Goal: Complete Application Form: Complete application form

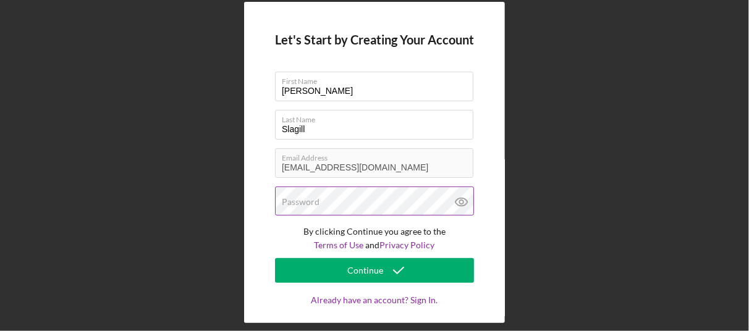
click at [312, 203] on label "Password" at bounding box center [301, 202] width 38 height 10
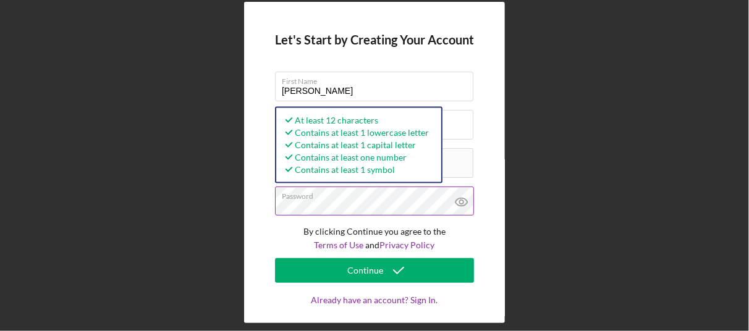
scroll to position [7, 0]
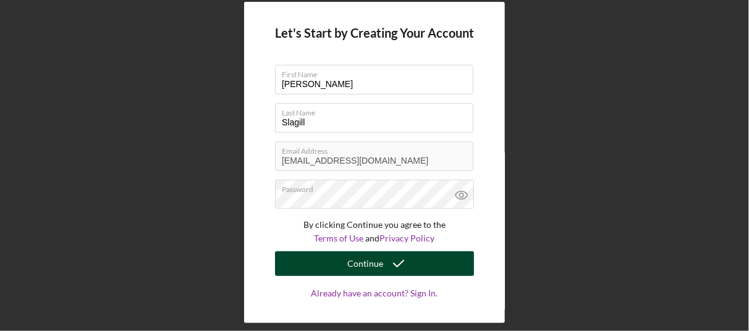
click at [373, 263] on div "Continue" at bounding box center [365, 264] width 36 height 25
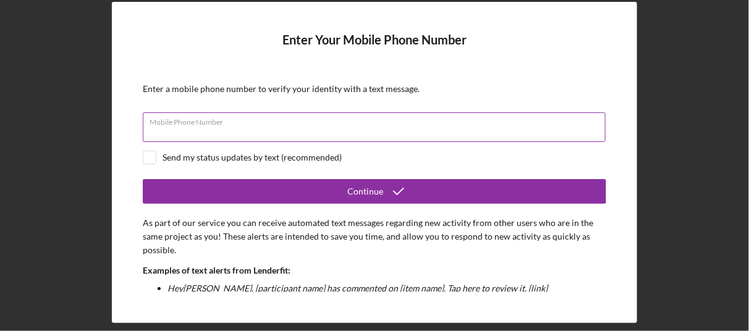
click at [242, 123] on div "Mobile Phone Number" at bounding box center [375, 128] width 464 height 31
type input "(181) 363-8199"
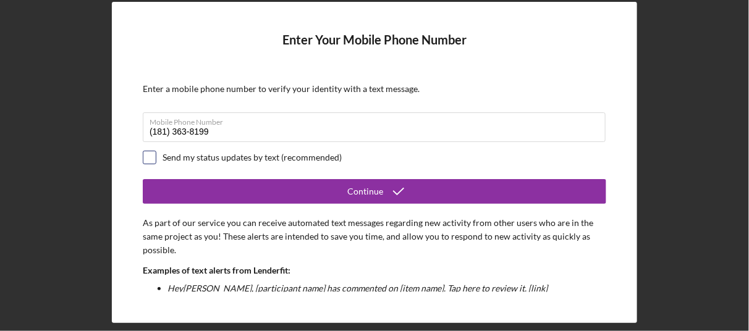
click at [149, 162] on input "checkbox" at bounding box center [149, 157] width 12 height 12
checkbox input "true"
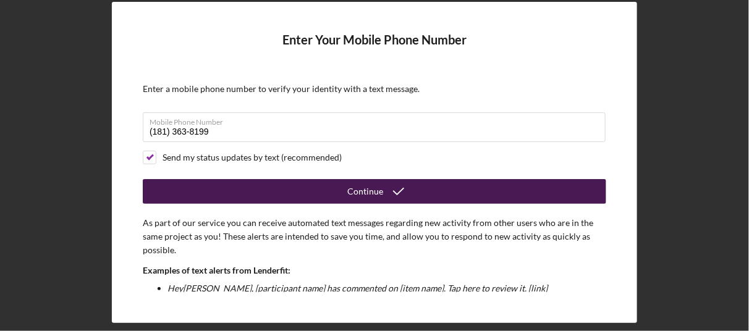
click at [311, 190] on button "Continue" at bounding box center [375, 191] width 464 height 25
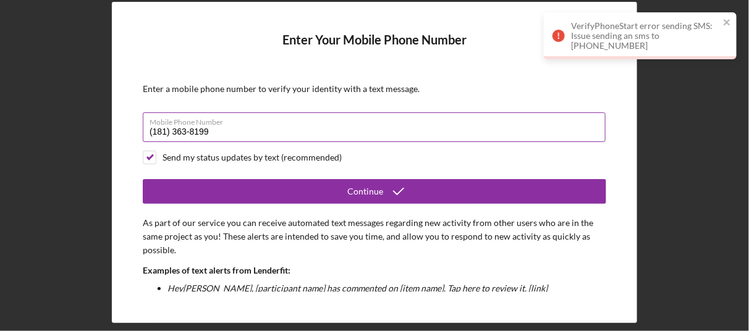
click at [232, 126] on input "(181) 363-8199" at bounding box center [374, 128] width 463 height 30
type input "(1##) ###-####"
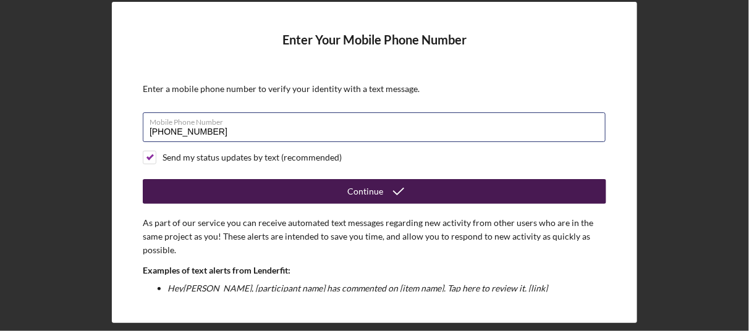
type input "[PHONE_NUMBER]"
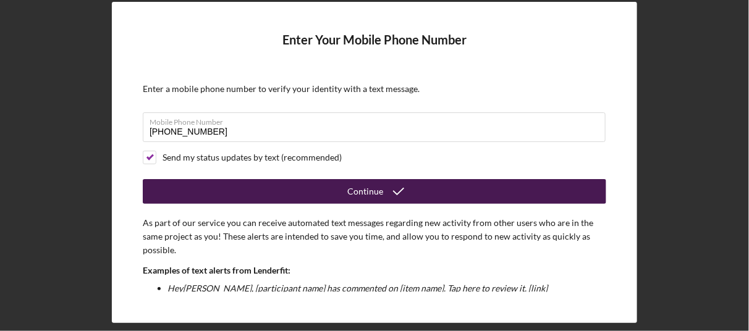
click at [339, 184] on button "Continue" at bounding box center [375, 191] width 464 height 25
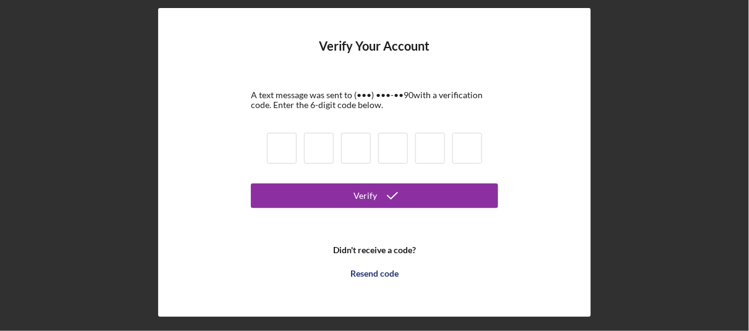
click at [288, 151] on input at bounding box center [282, 148] width 30 height 31
type input "3"
type input "4"
type input "3"
type input "5"
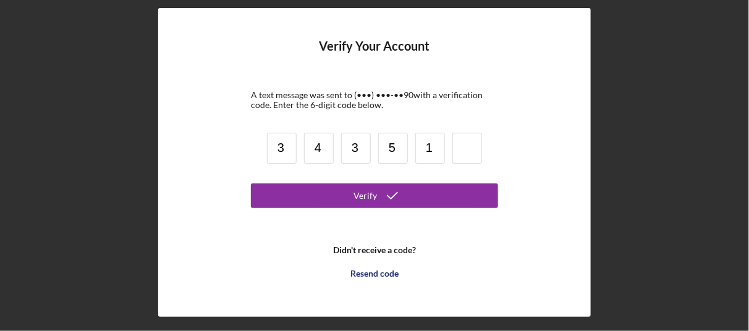
type input "1"
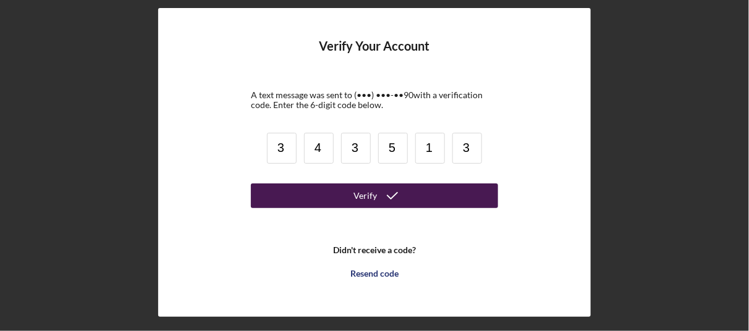
type input "3"
click at [293, 189] on button "Verify" at bounding box center [374, 196] width 247 height 25
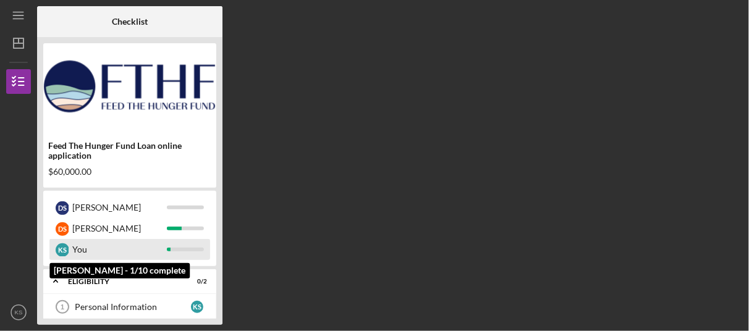
click at [59, 250] on div "K S" at bounding box center [63, 251] width 14 height 14
click at [171, 250] on div at bounding box center [185, 250] width 37 height 4
click at [57, 250] on div "K S" at bounding box center [63, 251] width 14 height 14
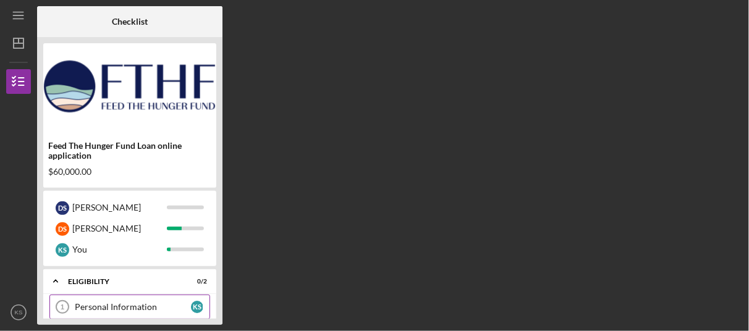
click at [135, 310] on div "Personal Information" at bounding box center [133, 307] width 116 height 10
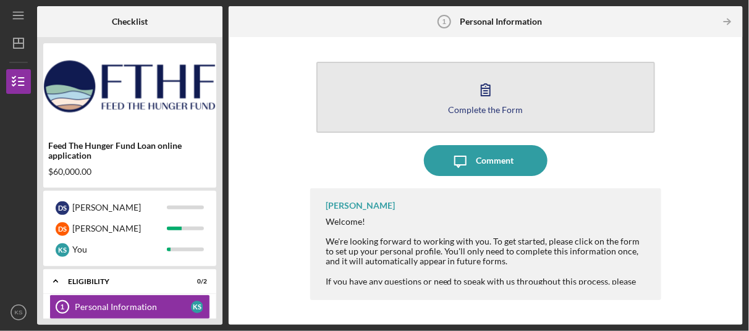
click at [493, 114] on button "Complete the Form Form" at bounding box center [486, 97] width 339 height 71
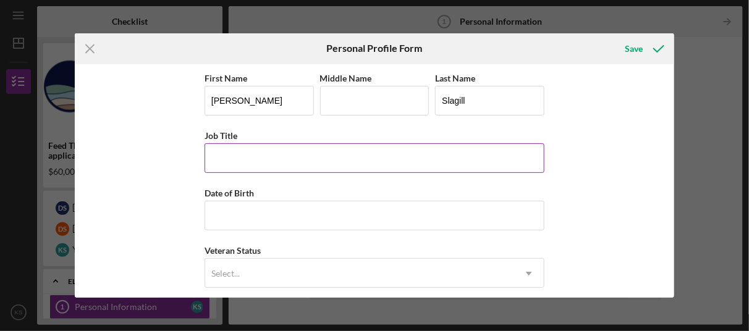
click at [318, 153] on input "Job Title" at bounding box center [375, 158] width 340 height 30
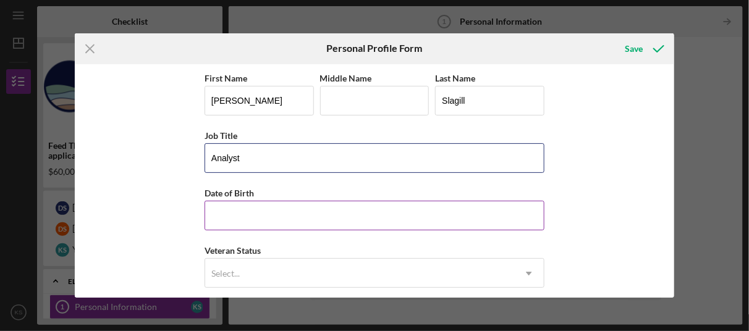
type input "Analyst"
click at [462, 216] on input "Date of Birth" at bounding box center [375, 216] width 340 height 30
type input "[DATE]"
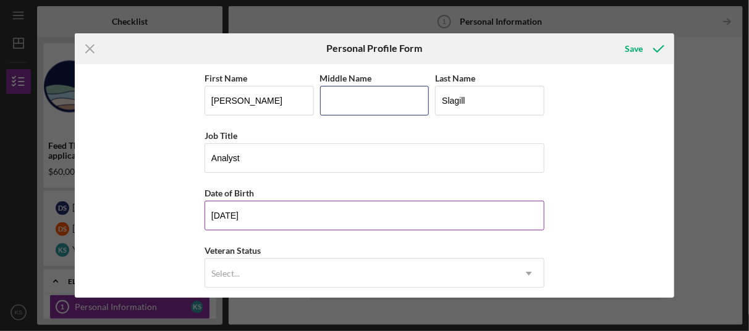
type input "[PERSON_NAME]"
type input "[STREET_ADDRESS]"
type input "[GEOGRAPHIC_DATA]"
type input "96818"
type input "HI"
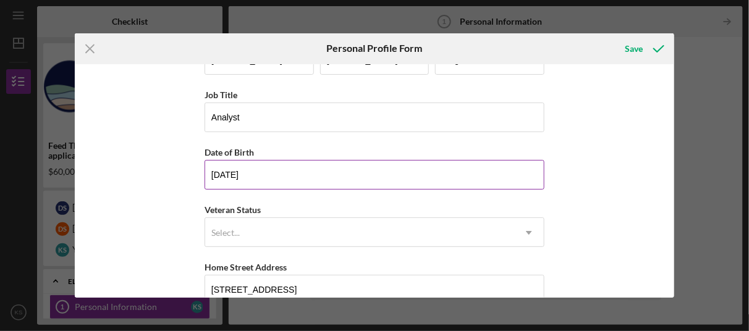
scroll to position [62, 0]
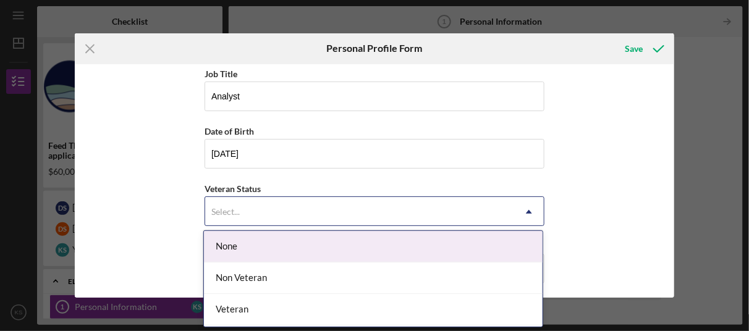
click at [526, 211] on use at bounding box center [529, 212] width 6 height 4
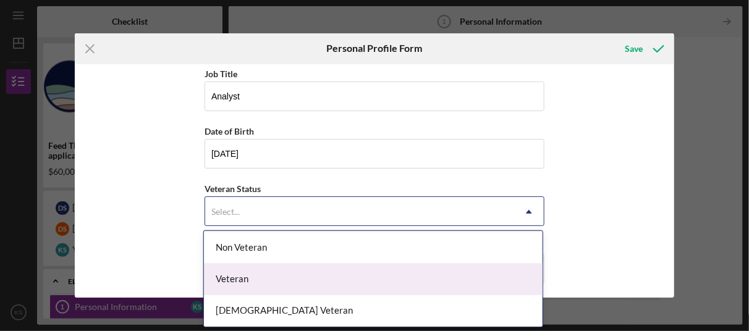
click at [247, 285] on div "Veteran" at bounding box center [373, 280] width 339 height 32
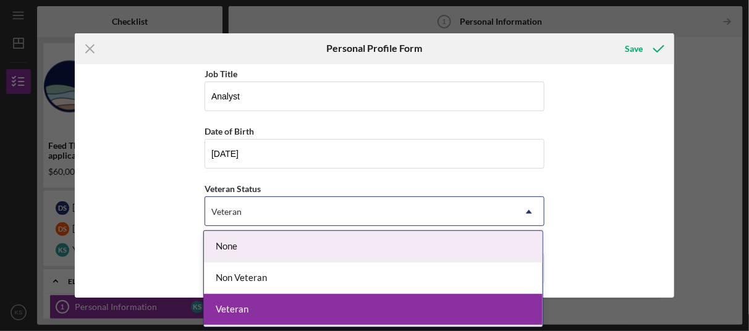
click at [525, 208] on icon "Icon/Dropdown Arrow" at bounding box center [529, 212] width 30 height 30
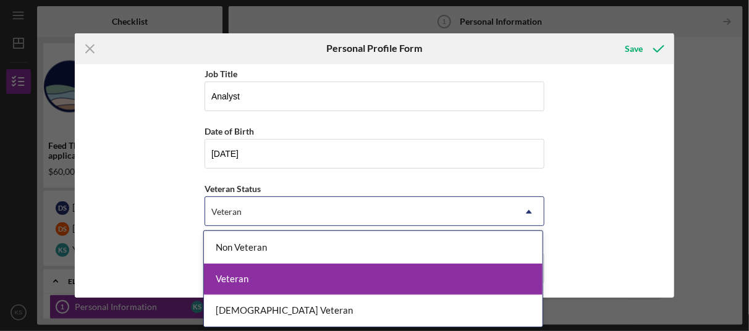
scroll to position [0, 0]
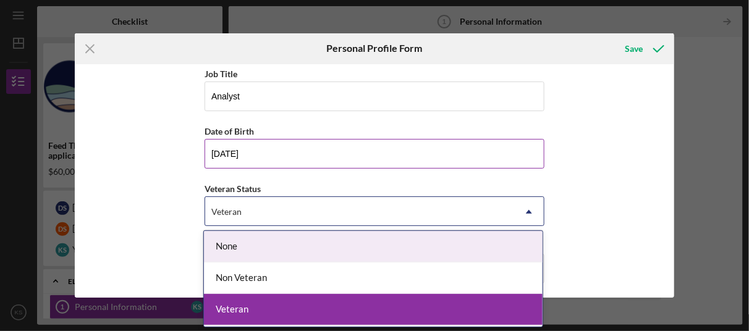
click at [513, 143] on input "[DATE]" at bounding box center [375, 154] width 340 height 30
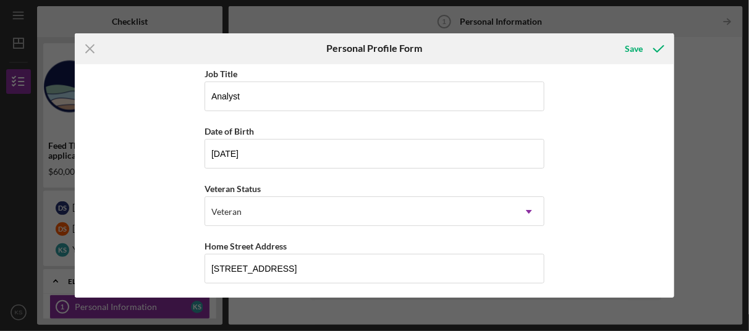
click at [589, 177] on div "First Name [PERSON_NAME] Middle Name [PERSON_NAME] Last Name [PERSON_NAME] Job …" at bounding box center [375, 181] width 600 height 234
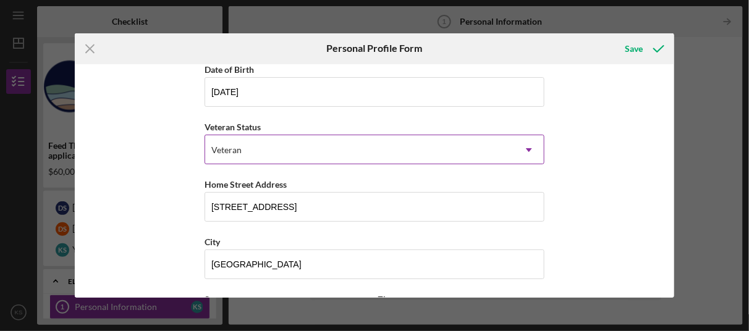
scroll to position [185, 0]
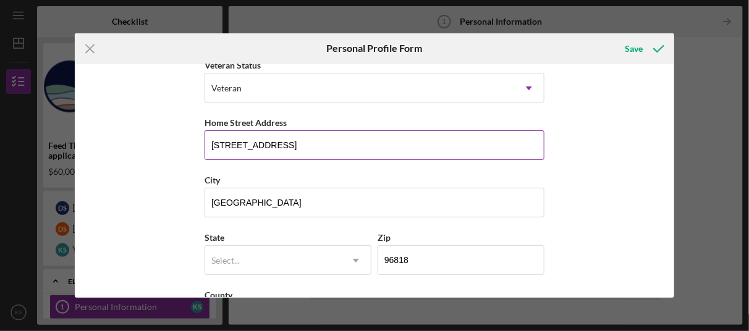
click at [305, 147] on input "[STREET_ADDRESS]" at bounding box center [375, 145] width 340 height 30
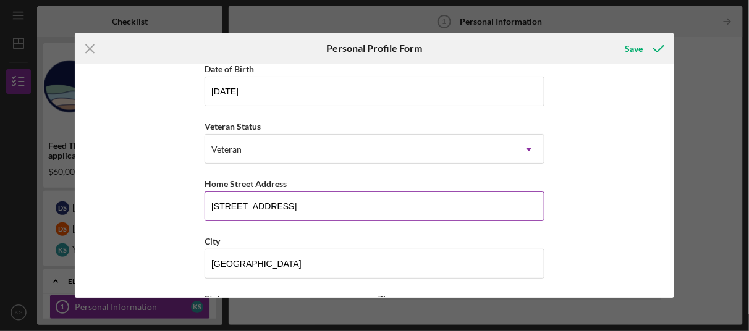
scroll to position [114, 0]
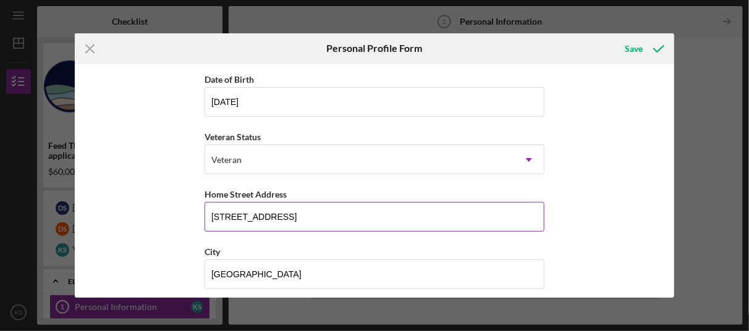
click at [286, 216] on input "[STREET_ADDRESS]" at bounding box center [375, 217] width 340 height 30
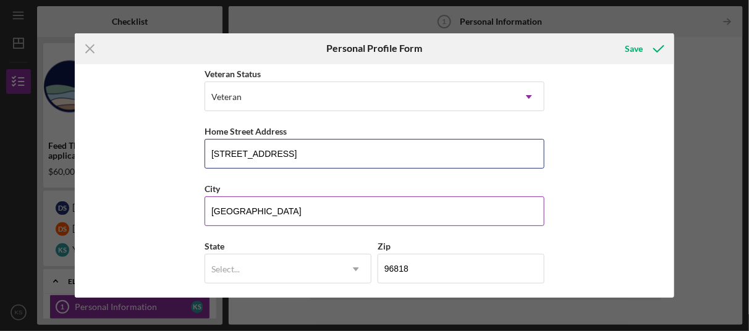
scroll to position [237, 0]
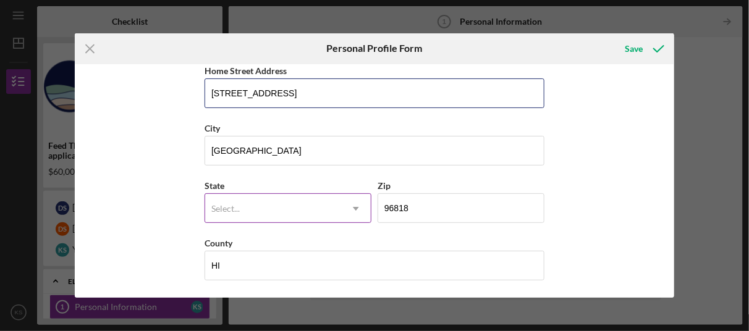
type input "[STREET_ADDRESS]"
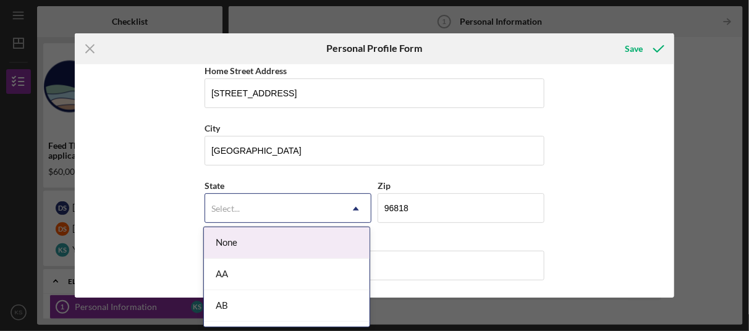
click at [356, 210] on icon "Icon/Dropdown Arrow" at bounding box center [356, 209] width 30 height 30
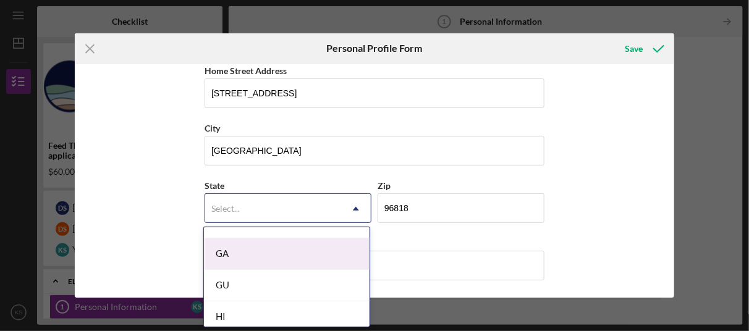
scroll to position [618, 0]
click at [265, 259] on div "HI" at bounding box center [287, 256] width 166 height 32
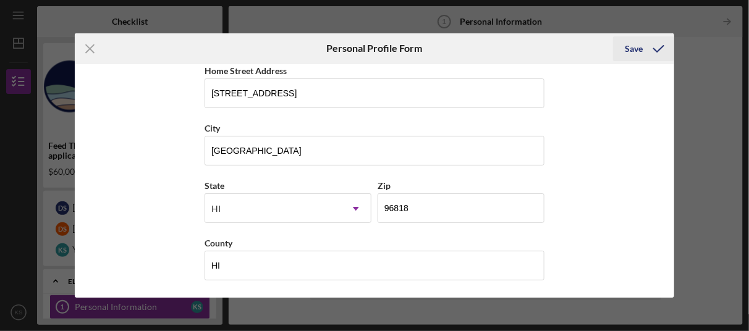
click at [625, 50] on button "Save" at bounding box center [643, 48] width 61 height 25
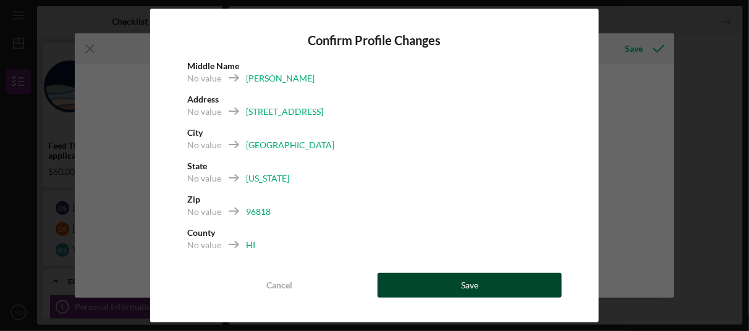
click at [440, 287] on button "Save" at bounding box center [470, 285] width 184 height 25
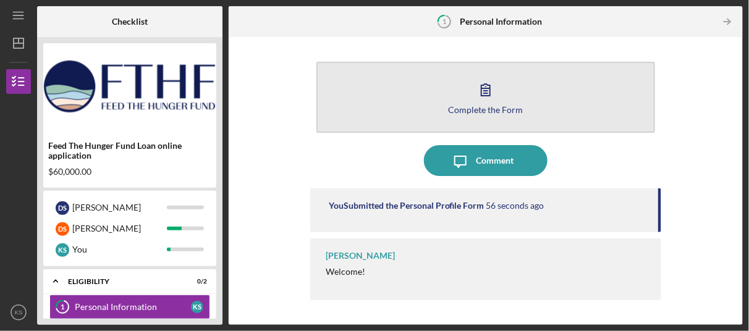
click at [486, 108] on div "Complete the Form" at bounding box center [485, 109] width 75 height 9
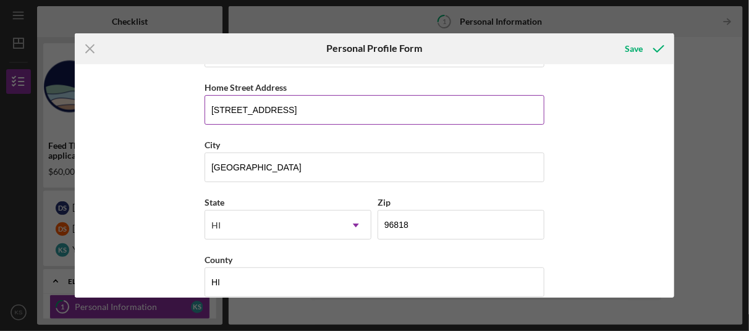
scroll to position [237, 0]
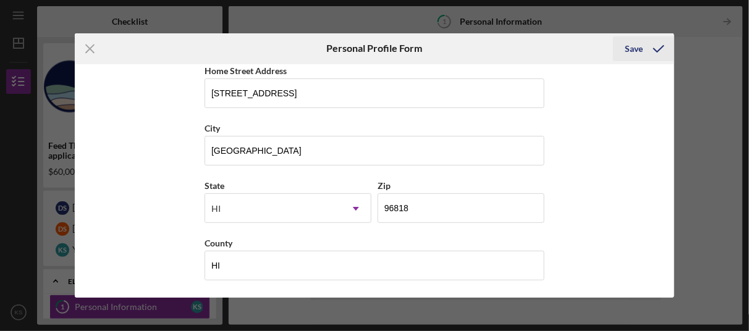
click at [631, 48] on div "Save" at bounding box center [635, 48] width 18 height 25
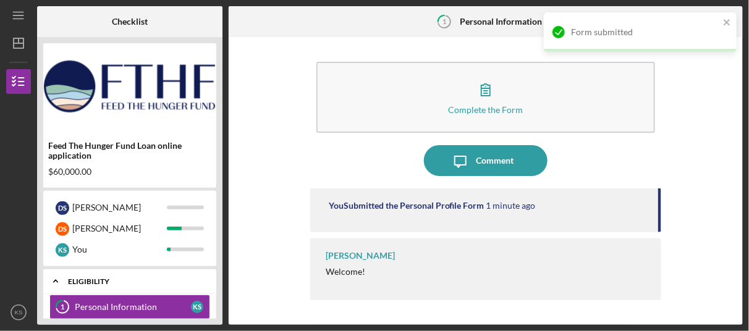
scroll to position [49, 0]
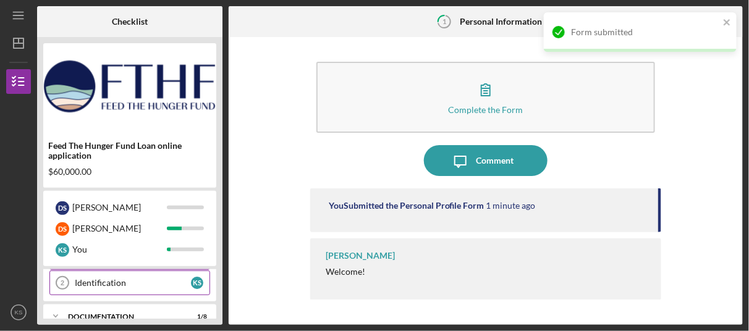
click at [151, 287] on link "Identification 2 Identification K S" at bounding box center [129, 283] width 161 height 25
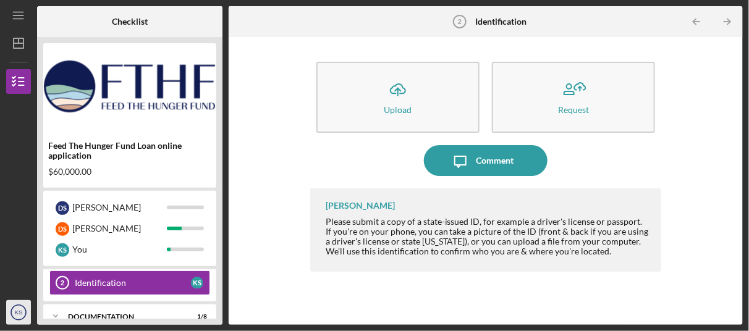
click at [13, 317] on icon "KS" at bounding box center [18, 312] width 25 height 31
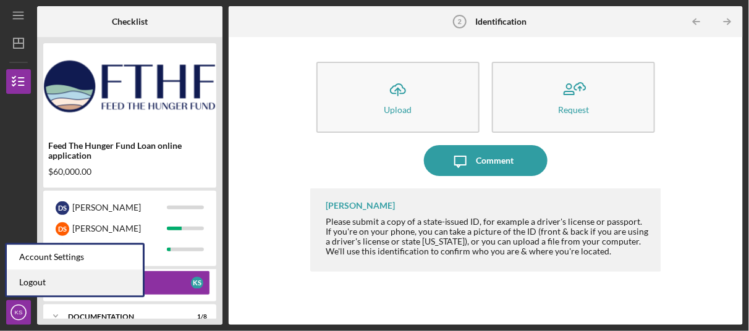
click at [19, 284] on link "Logout" at bounding box center [75, 283] width 136 height 25
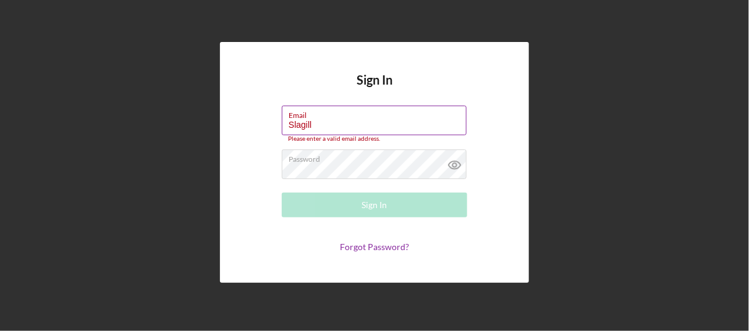
click at [360, 127] on input "Slagill" at bounding box center [374, 121] width 185 height 30
click at [459, 164] on icon at bounding box center [455, 165] width 31 height 31
click at [334, 123] on input "Slagill" at bounding box center [374, 121] width 185 height 30
type input "S"
type input "[EMAIL_ADDRESS][DOMAIN_NAME]"
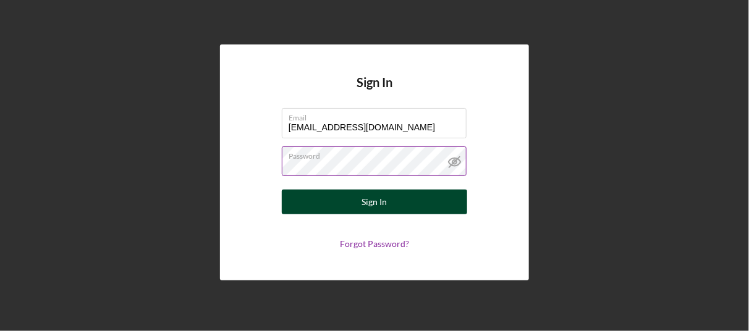
click at [338, 205] on button "Sign In" at bounding box center [374, 202] width 185 height 25
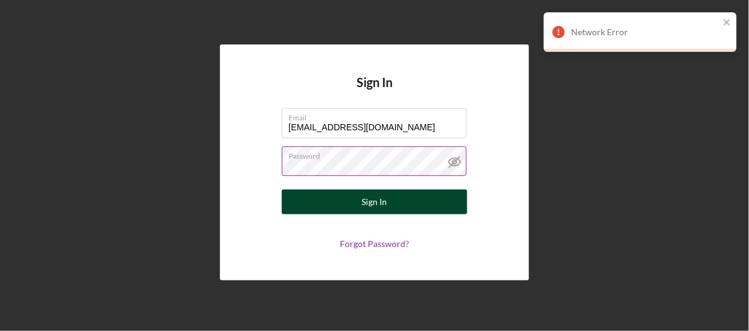
click at [379, 199] on div "Sign In" at bounding box center [374, 202] width 25 height 25
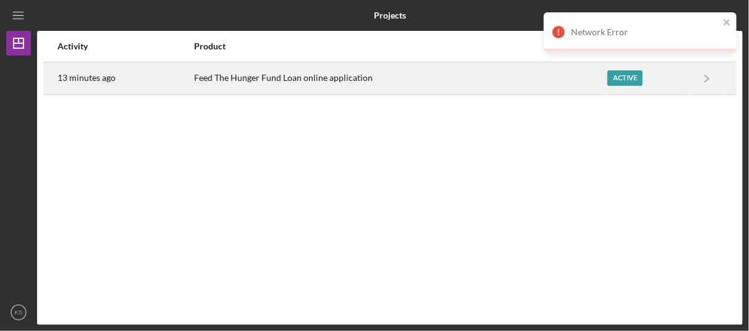
click at [619, 69] on div "Active" at bounding box center [649, 78] width 83 height 31
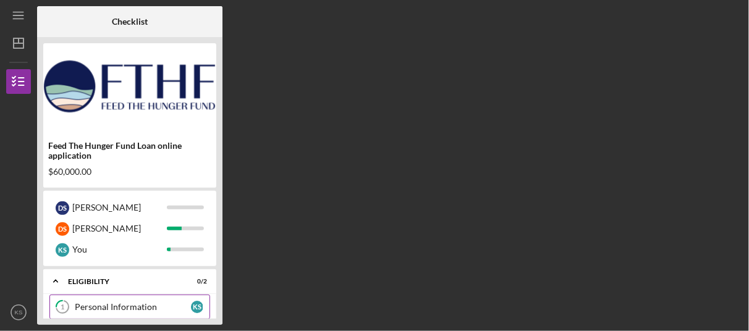
click at [145, 307] on div "Personal Information" at bounding box center [133, 307] width 116 height 10
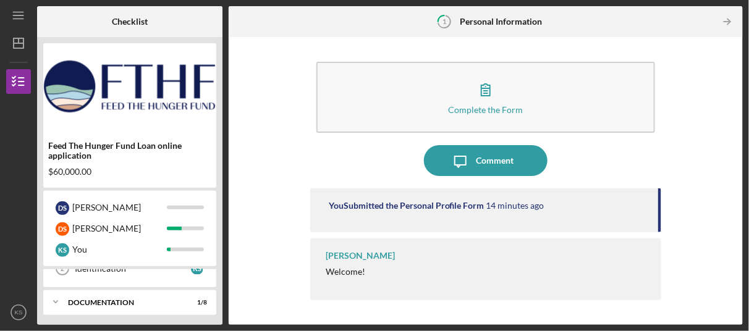
scroll to position [65, 0]
click at [151, 293] on div "Icon/Expander Documentation 1 / 8" at bounding box center [129, 300] width 173 height 25
click at [78, 301] on div "Documentation" at bounding box center [134, 300] width 133 height 7
click at [106, 299] on div "Documentation" at bounding box center [134, 300] width 133 height 7
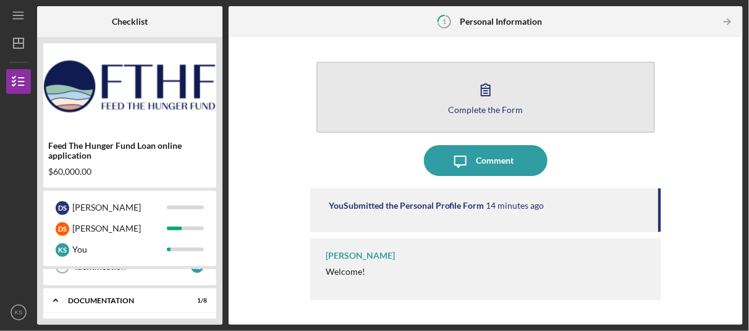
click at [490, 105] on div "Complete the Form" at bounding box center [485, 109] width 75 height 9
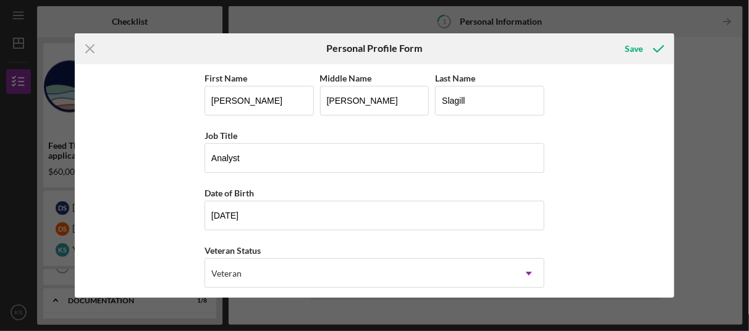
click at [100, 306] on div "Icon/Menu Close Personal Profile Form Save First Name [PERSON_NAME] Middle Name…" at bounding box center [374, 165] width 749 height 331
click at [94, 48] on icon "Icon/Menu Close" at bounding box center [90, 48] width 31 height 31
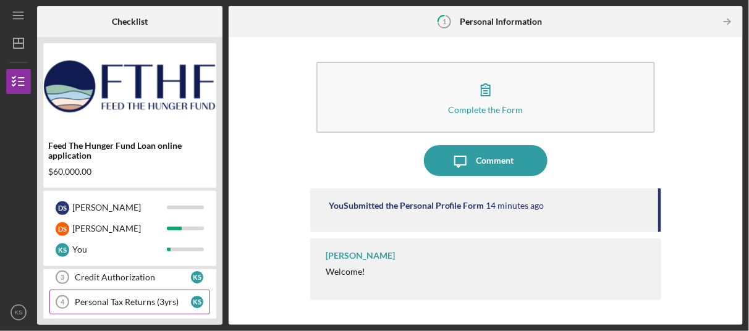
scroll to position [65, 0]
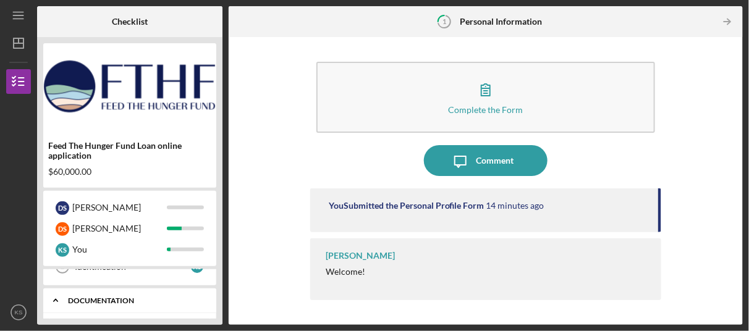
click at [93, 299] on div "Documentation" at bounding box center [134, 300] width 133 height 7
click at [56, 299] on icon "Icon/Expander" at bounding box center [55, 300] width 25 height 25
click at [56, 300] on polyline at bounding box center [56, 301] width 4 height 2
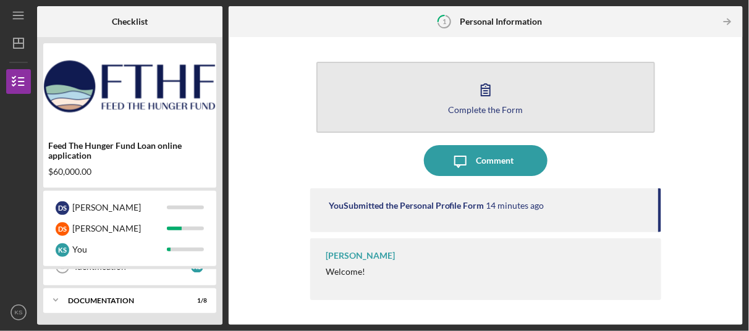
click at [488, 90] on icon "button" at bounding box center [485, 89] width 31 height 31
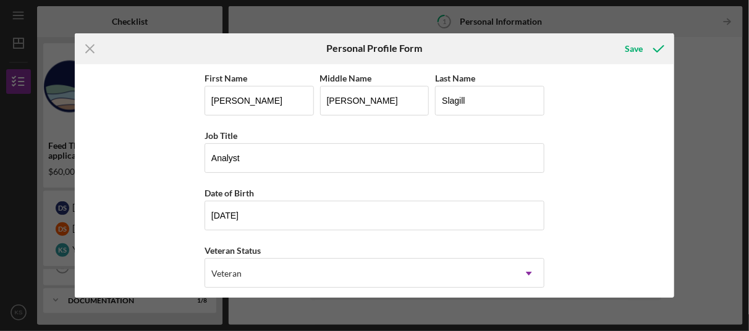
click at [85, 47] on icon "Icon/Menu Close" at bounding box center [90, 48] width 31 height 31
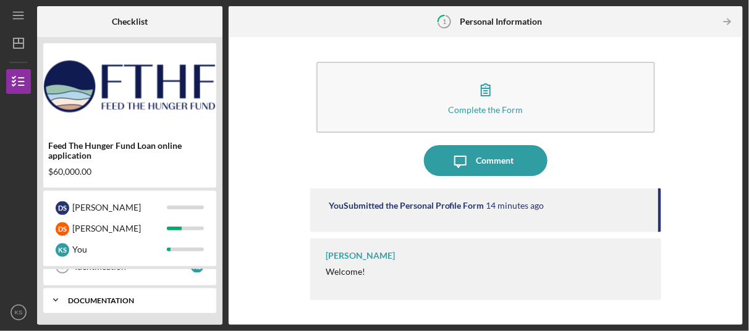
click at [115, 300] on div "Documentation" at bounding box center [134, 300] width 133 height 7
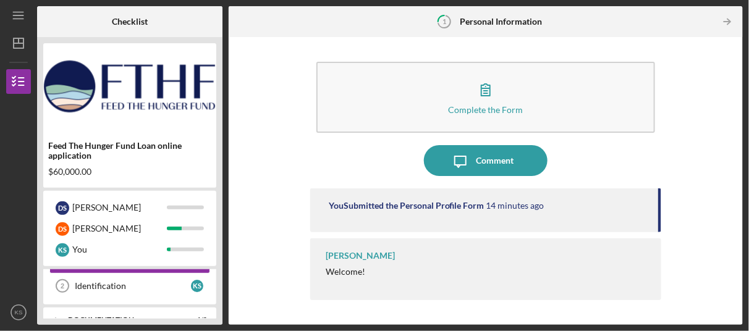
scroll to position [28, 0]
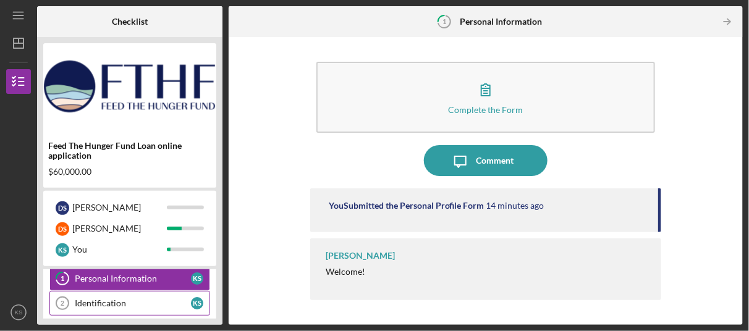
click at [106, 303] on div "Identification" at bounding box center [133, 304] width 116 height 10
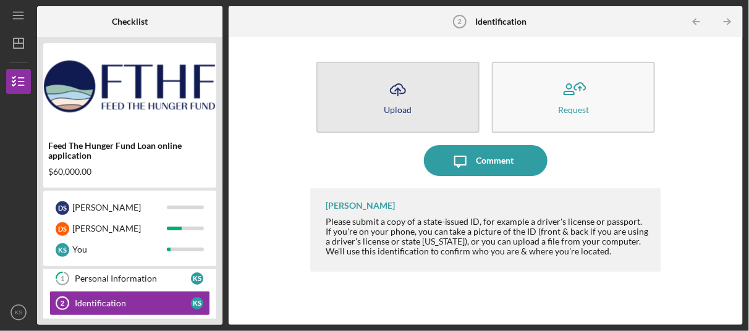
click at [399, 89] on icon "Icon/Upload" at bounding box center [398, 89] width 31 height 31
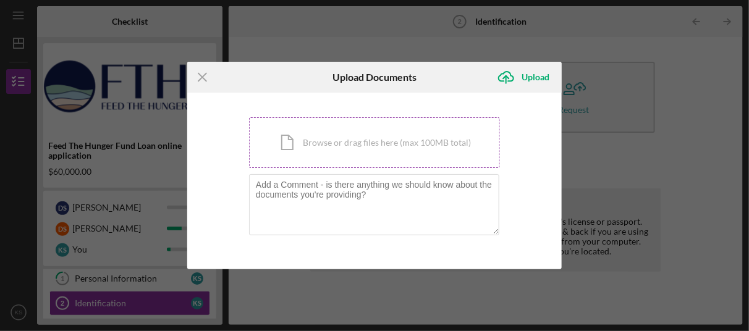
click at [322, 145] on div "Icon/Document Browse or drag files here (max 100MB total) Tap to choose files o…" at bounding box center [374, 142] width 251 height 51
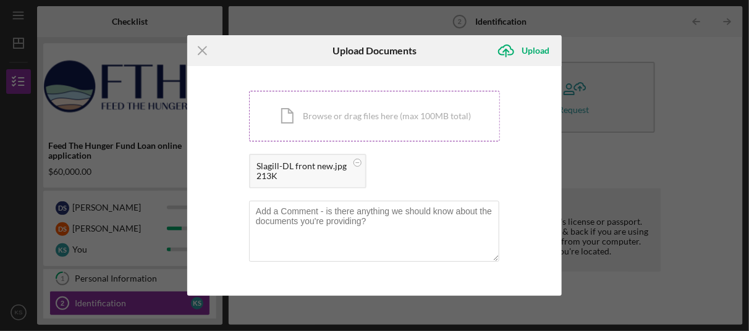
click at [364, 111] on div "Icon/Document Browse or drag files here (max 100MB total) Tap to choose files o…" at bounding box center [374, 116] width 251 height 51
click at [527, 46] on div "Upload" at bounding box center [536, 50] width 28 height 25
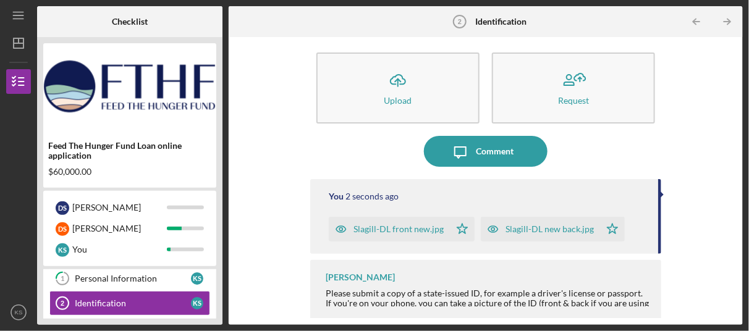
scroll to position [12, 0]
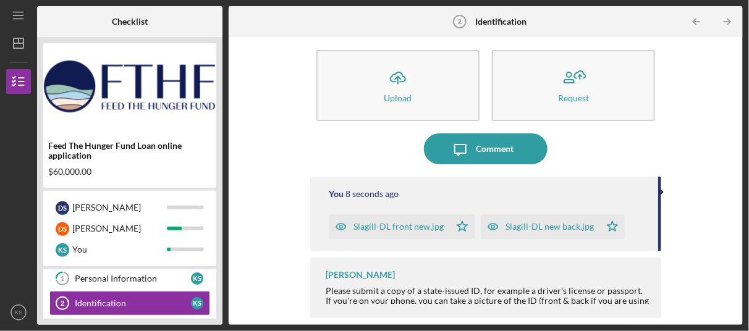
drag, startPoint x: 739, startPoint y: 262, endPoint x: 739, endPoint y: 291, distance: 28.4
click at [739, 291] on div "Icon/Upload Upload Request Icon/Message Comment You 8 seconds ago Slagill-DL fr…" at bounding box center [486, 181] width 514 height 288
click at [158, 297] on link "Identification 2 Identification K S" at bounding box center [129, 303] width 161 height 25
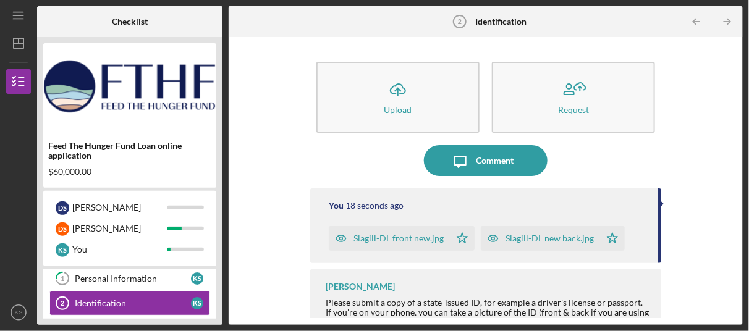
scroll to position [12, 0]
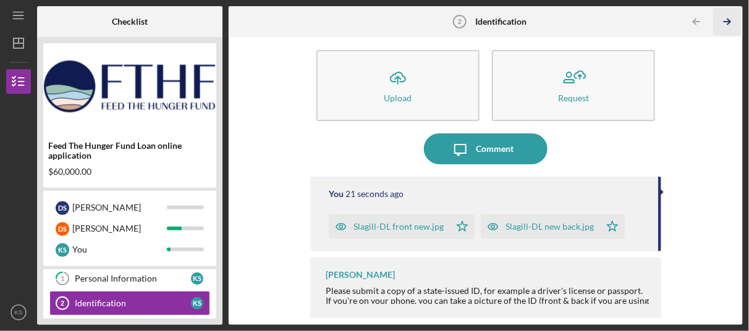
click at [724, 22] on icon "Icon/Table Pagination Arrow" at bounding box center [727, 22] width 28 height 28
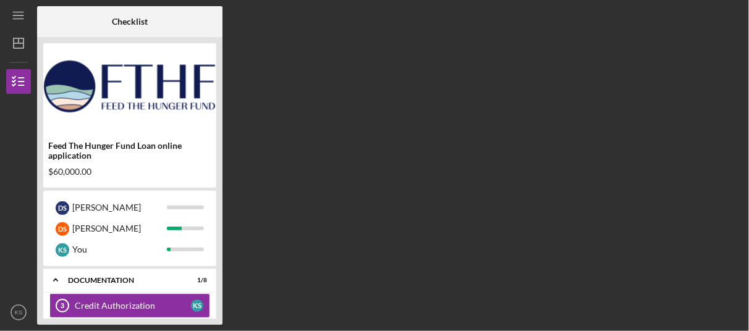
scroll to position [96, 0]
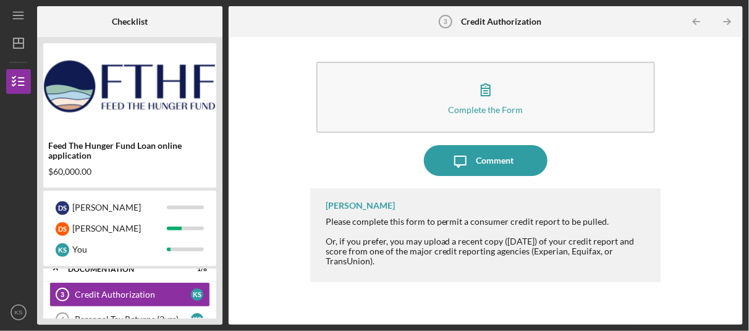
click at [725, 22] on line "button" at bounding box center [728, 22] width 6 height 0
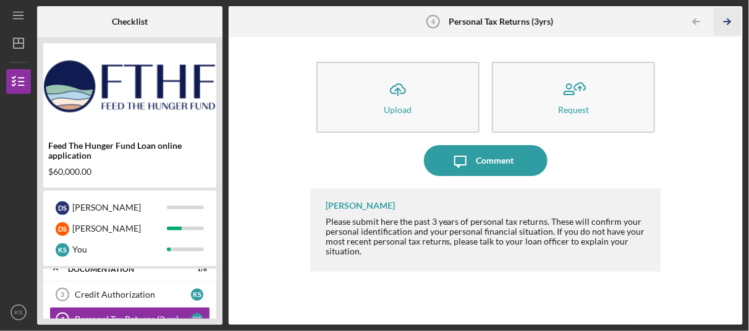
click at [729, 23] on polyline "button" at bounding box center [729, 22] width 3 height 6
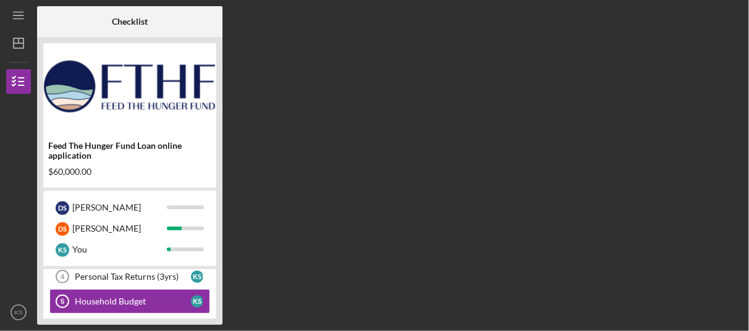
scroll to position [145, 0]
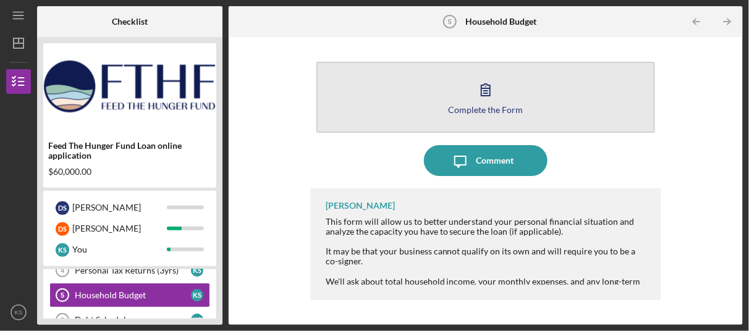
click at [464, 97] on button "Complete the Form Form" at bounding box center [486, 97] width 339 height 71
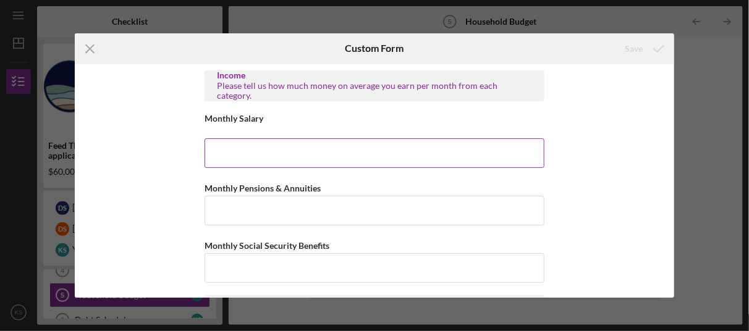
click at [320, 151] on input "Monthly Salary" at bounding box center [375, 153] width 340 height 30
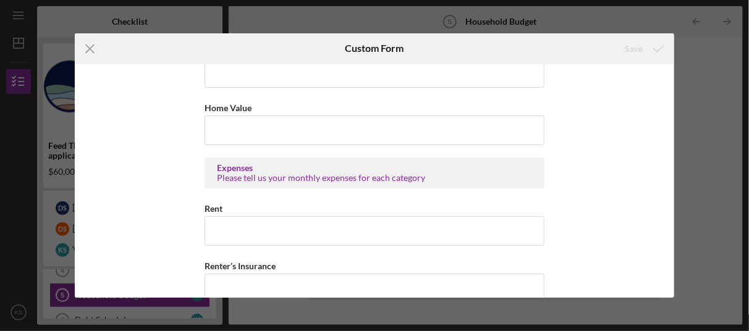
scroll to position [433, 0]
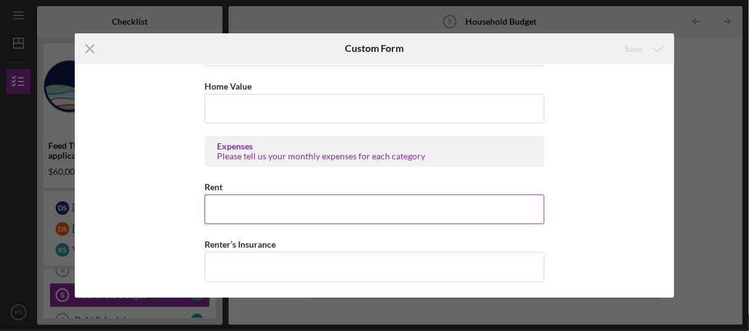
click at [218, 204] on input "Rent" at bounding box center [375, 210] width 340 height 30
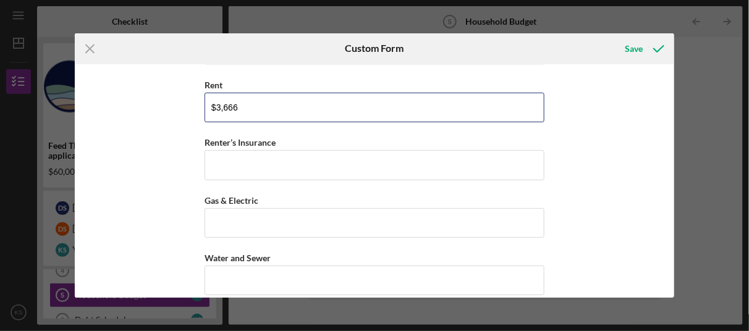
scroll to position [556, 0]
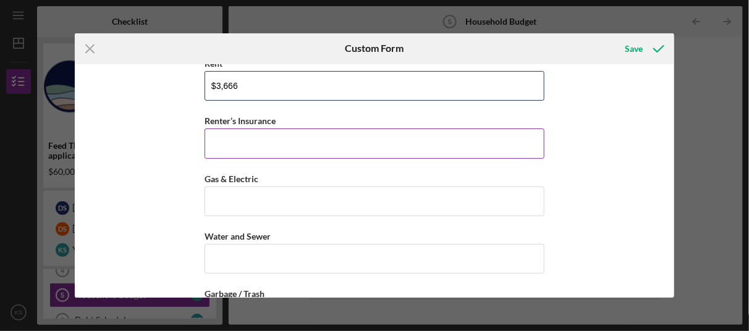
type input "$3,666"
click at [254, 142] on input "Renter’s Insurance" at bounding box center [375, 144] width 340 height 30
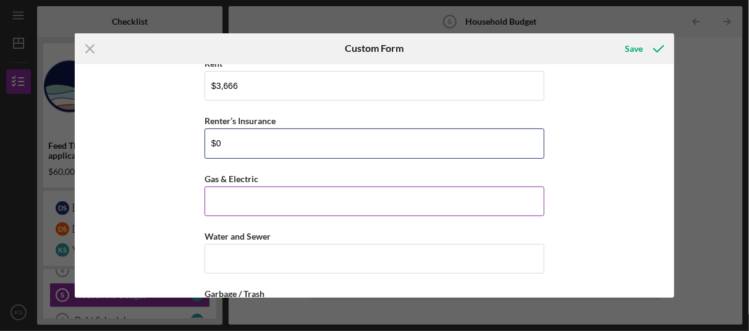
type input "$0"
click at [237, 206] on input "Gas & Electric" at bounding box center [375, 202] width 340 height 30
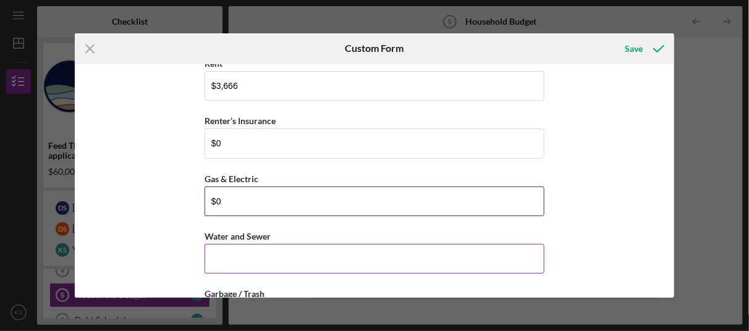
type input "$0"
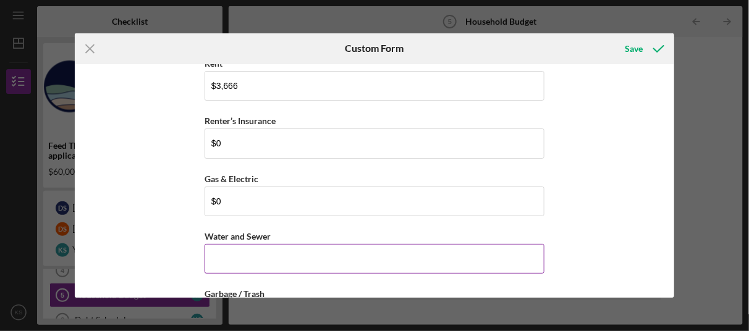
click at [229, 261] on input "Water and Sewer" at bounding box center [375, 259] width 340 height 30
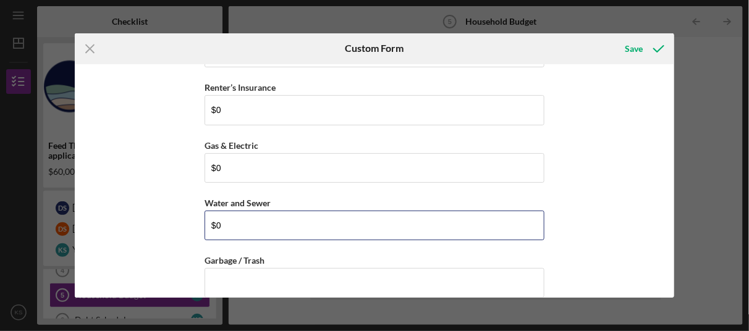
scroll to position [618, 0]
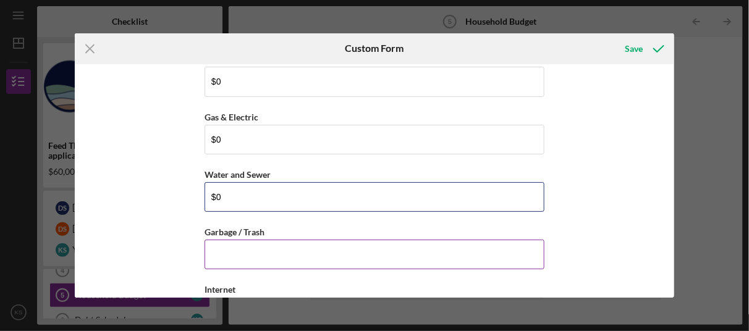
type input "$0"
click at [217, 250] on input "Garbage / Trash" at bounding box center [375, 255] width 340 height 30
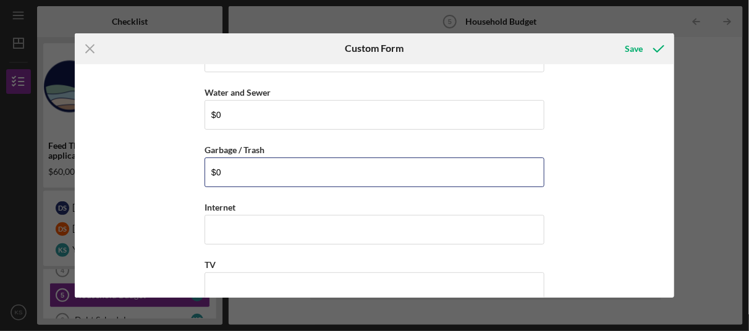
scroll to position [742, 0]
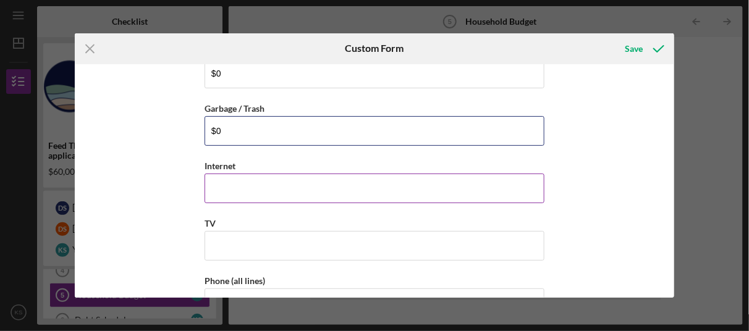
type input "$0"
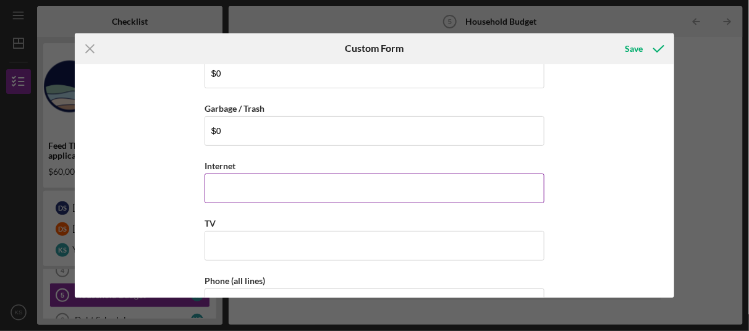
click at [215, 187] on input "Internet" at bounding box center [375, 189] width 340 height 30
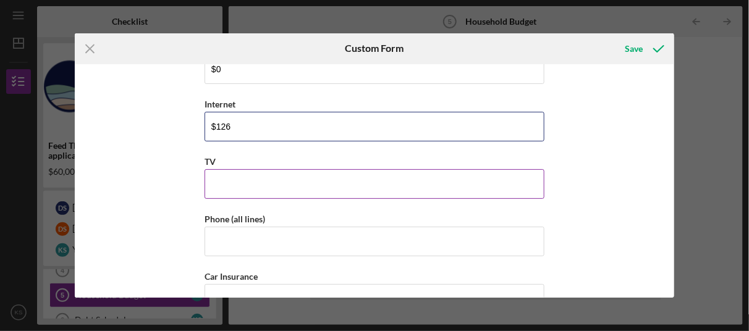
type input "$126"
click at [276, 190] on input "TV" at bounding box center [375, 184] width 340 height 30
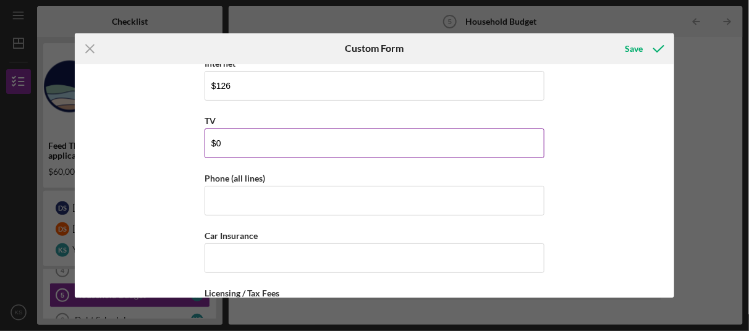
scroll to position [866, 0]
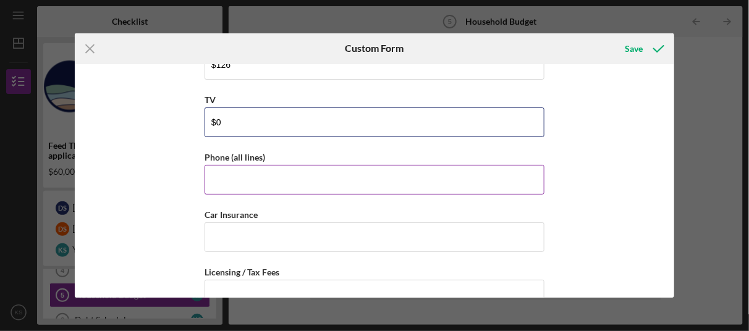
type input "$0"
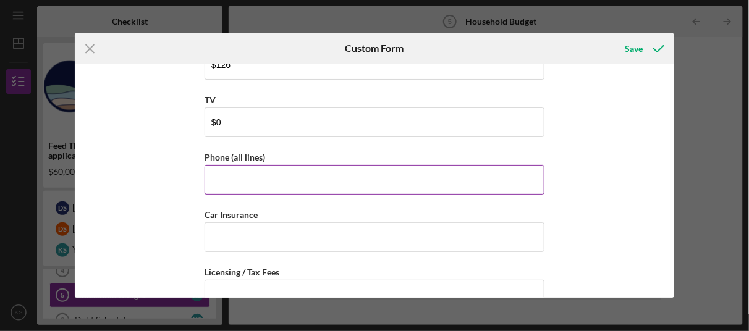
click at [242, 182] on input "Phone (all lines)" at bounding box center [375, 180] width 340 height 30
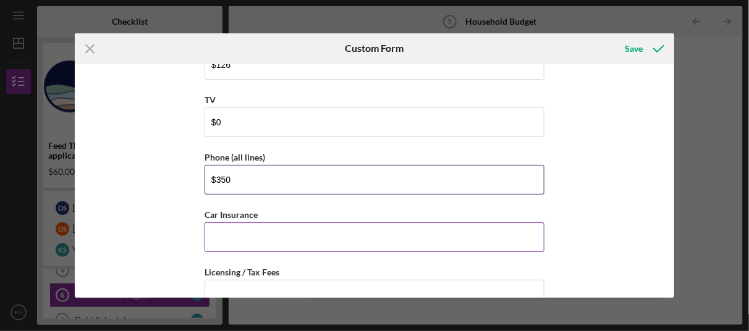
type input "$350"
click at [238, 236] on input "Car Insurance" at bounding box center [375, 238] width 340 height 30
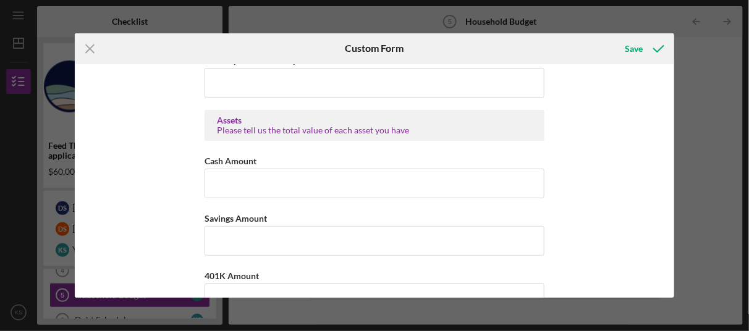
scroll to position [247, 0]
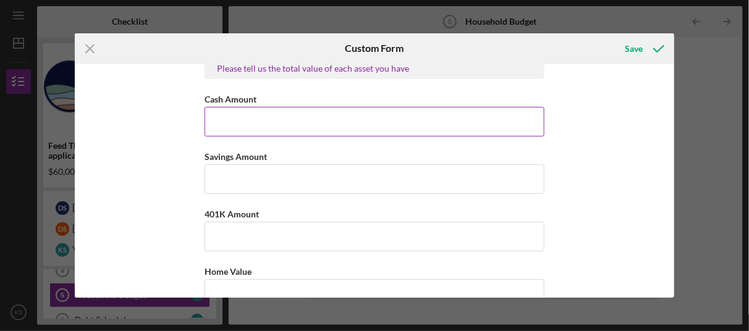
type input "$254"
click at [228, 120] on input "Cash Amount" at bounding box center [375, 122] width 340 height 30
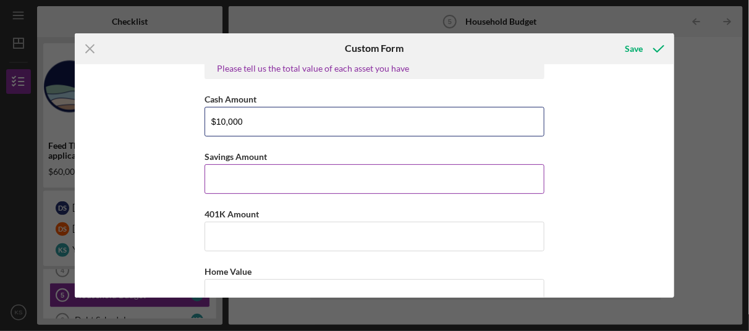
type input "$10,000"
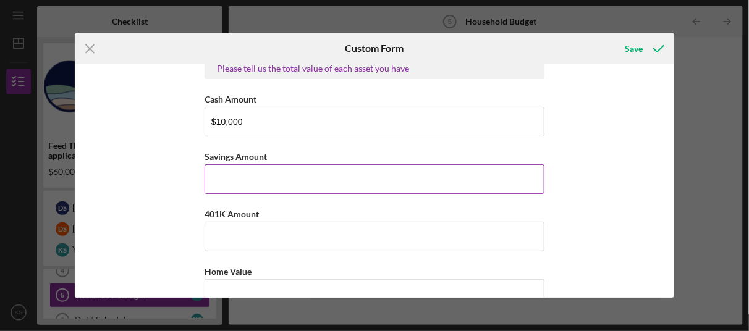
click at [321, 174] on input "Savings Amount" at bounding box center [375, 179] width 340 height 30
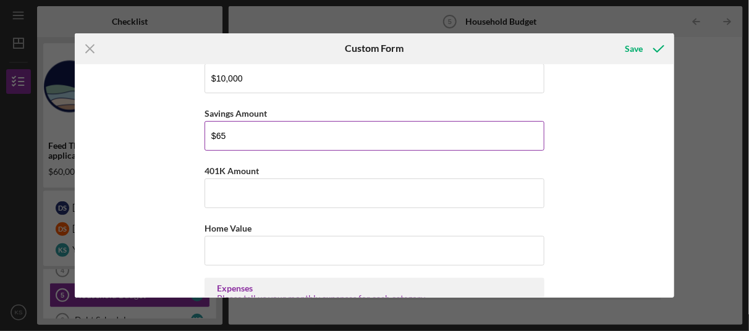
scroll to position [309, 0]
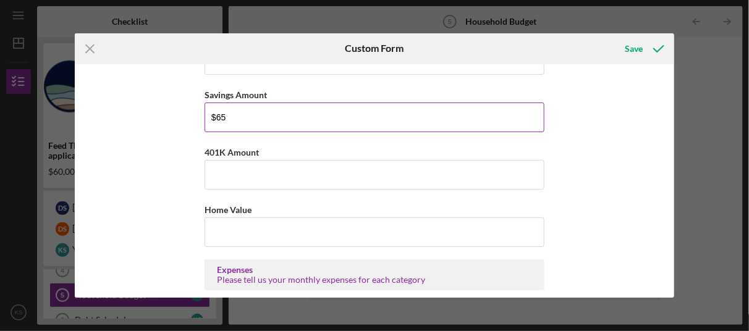
type input "$65"
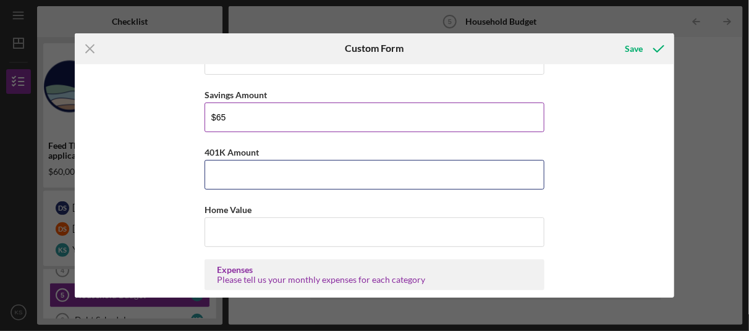
click at [319, 176] on input "401K Amount" at bounding box center [375, 175] width 340 height 30
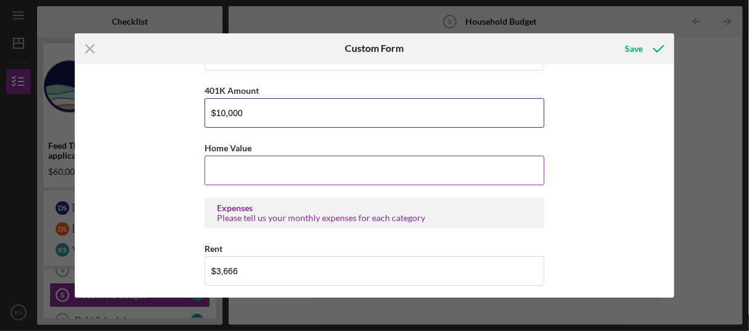
type input "$10,000"
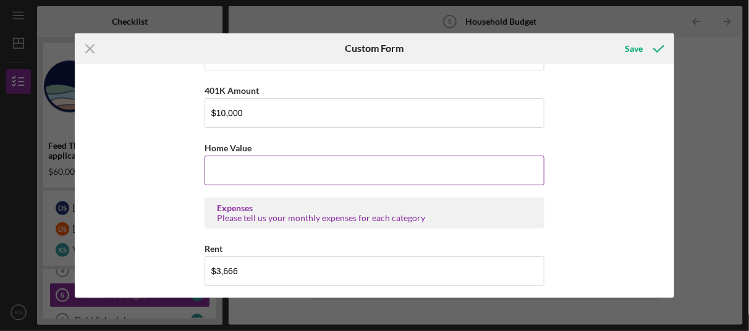
click at [319, 176] on input "Home Value" at bounding box center [375, 171] width 340 height 30
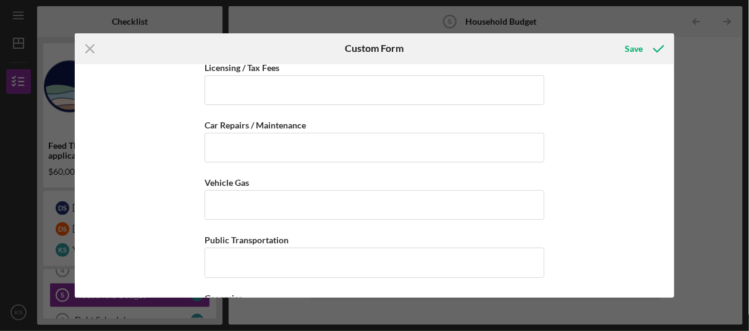
scroll to position [1113, 0]
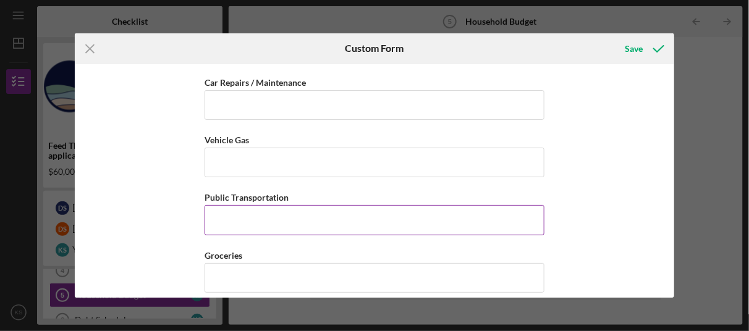
type input "$0"
click at [228, 220] on input "Public Transportation" at bounding box center [375, 220] width 340 height 30
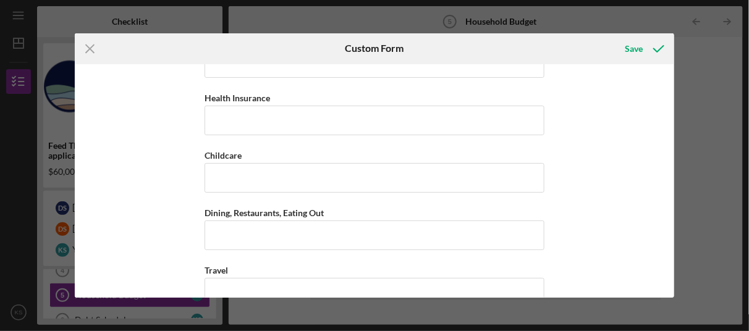
scroll to position [1422, 0]
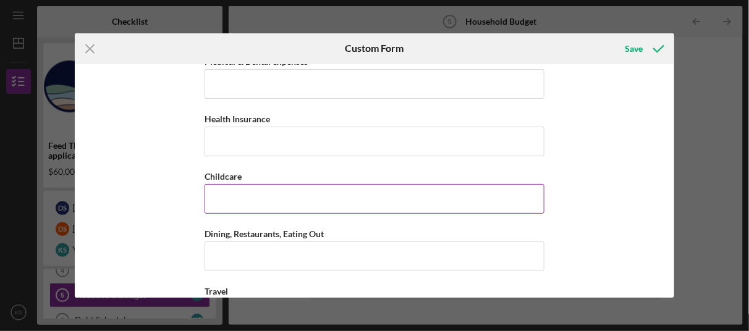
type input "$0"
click at [224, 194] on input "Childcare" at bounding box center [375, 199] width 340 height 30
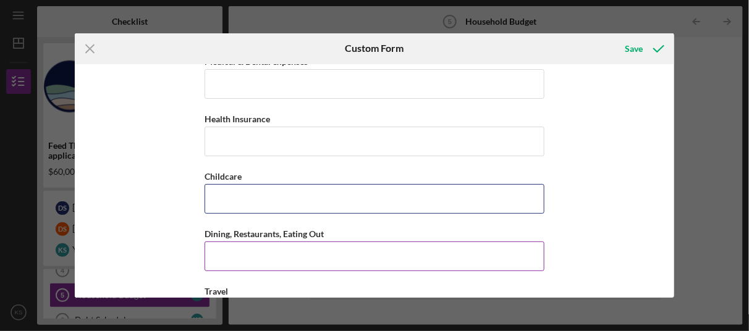
scroll to position [1484, 0]
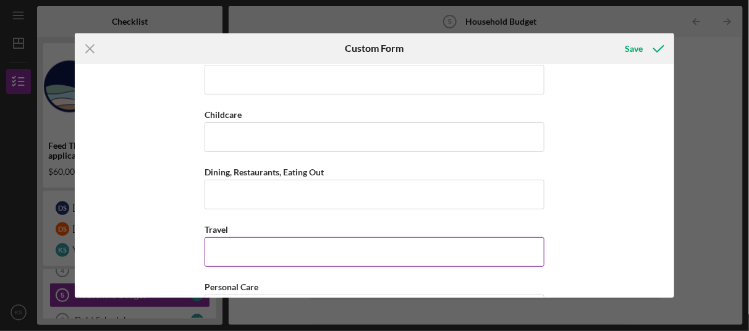
click at [221, 242] on input "Travel" at bounding box center [375, 252] width 340 height 30
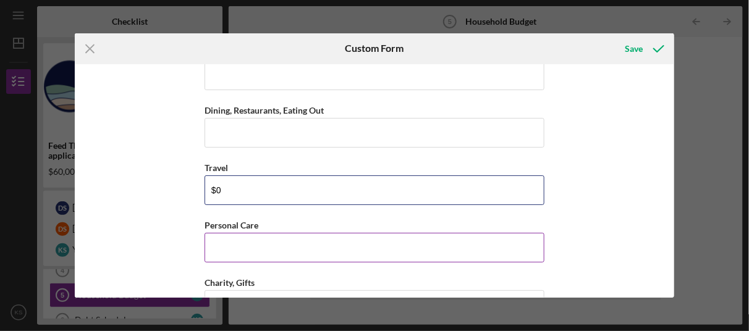
type input "$0"
click at [239, 241] on input "Personal Care" at bounding box center [375, 248] width 340 height 30
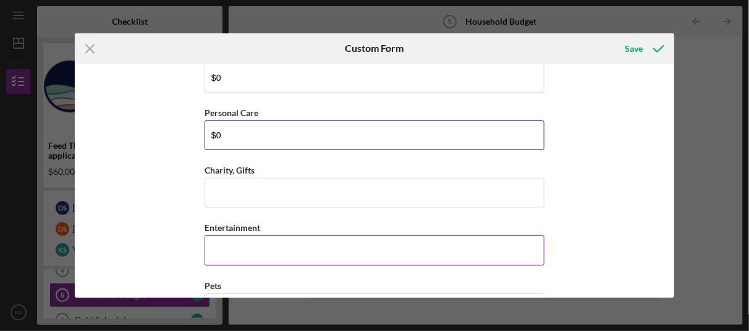
scroll to position [1669, 0]
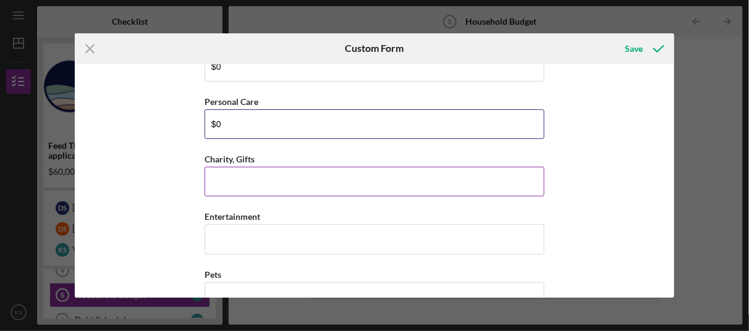
type input "$0"
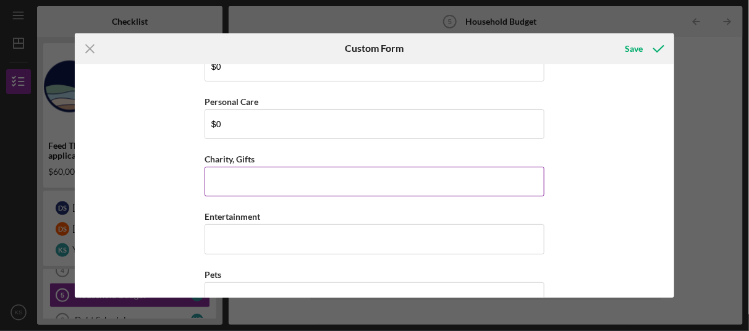
click at [233, 171] on input "Charity, Gifts" at bounding box center [375, 182] width 340 height 30
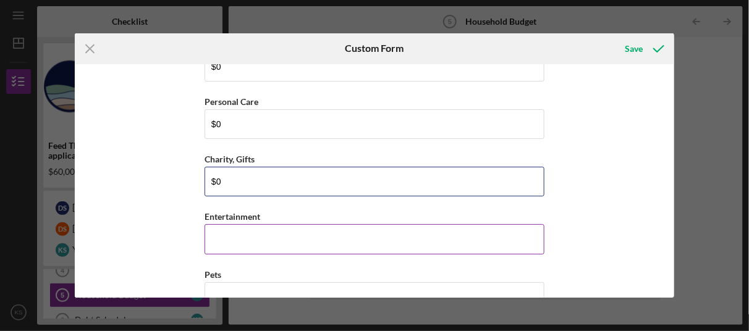
type input "$0"
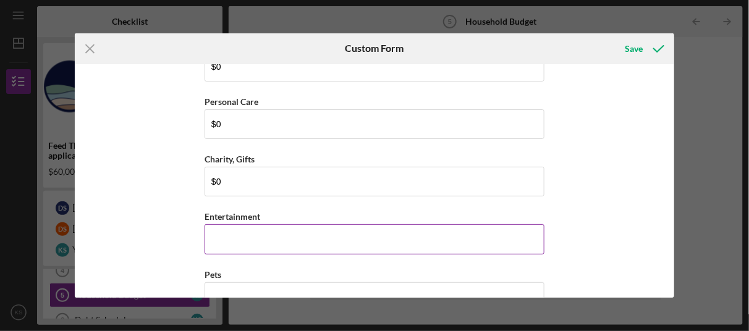
click at [232, 241] on input "Entertainment" at bounding box center [375, 239] width 340 height 30
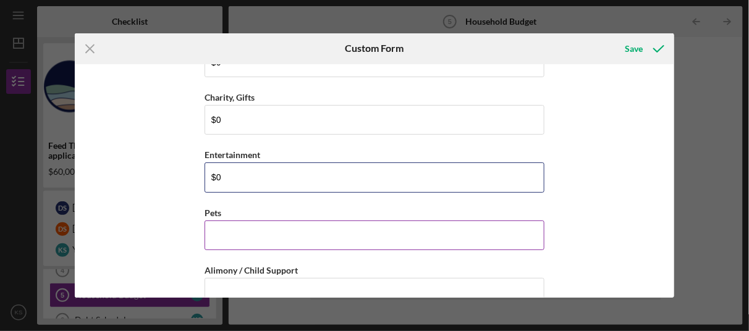
scroll to position [1793, 0]
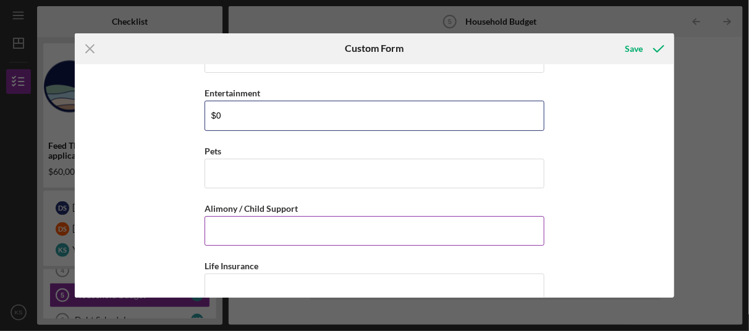
type input "$0"
click at [226, 224] on input "Alimony / Child Support" at bounding box center [375, 231] width 340 height 30
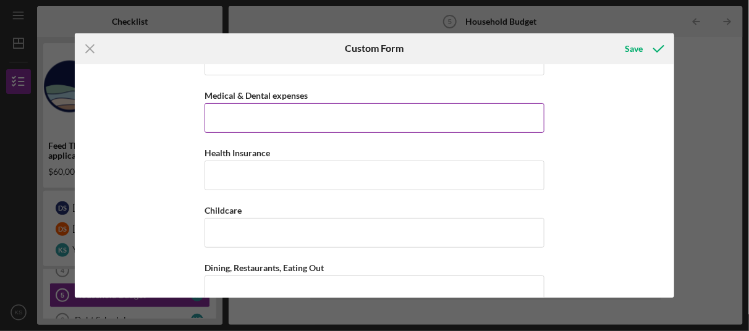
scroll to position [1397, 0]
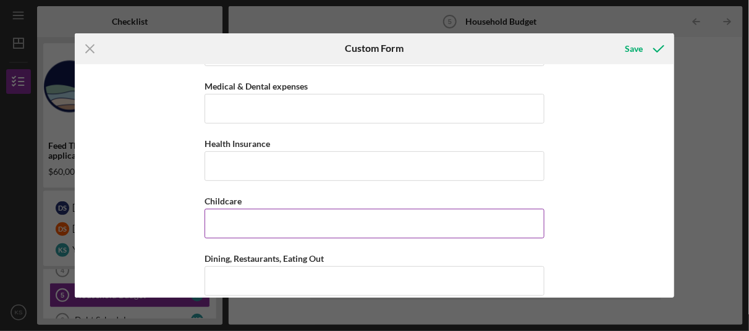
type input "$0"
click at [224, 220] on input "Childcare" at bounding box center [375, 224] width 340 height 30
type input "$0"
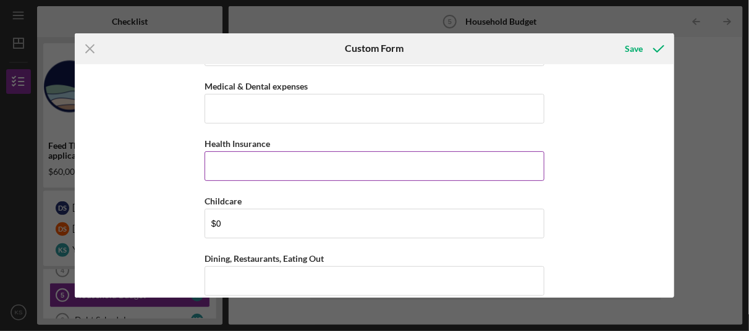
click at [234, 161] on input "Health Insurance" at bounding box center [375, 166] width 340 height 30
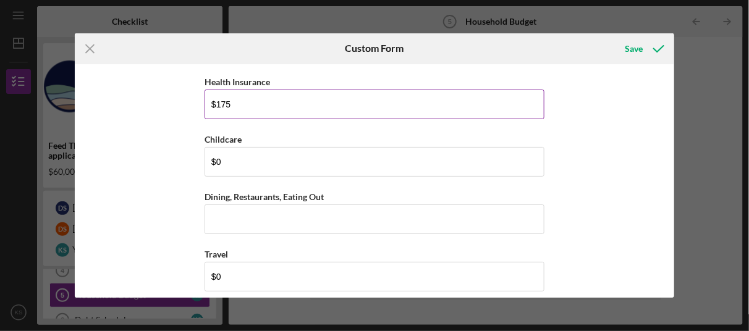
scroll to position [1521, 0]
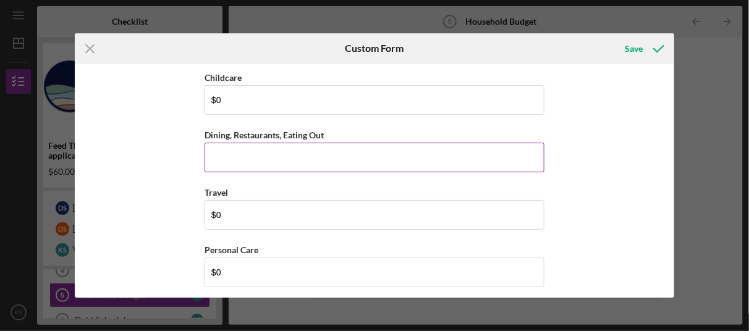
type input "$175"
click at [241, 151] on input "Dining, Restaurants, Eating Out" at bounding box center [375, 158] width 340 height 30
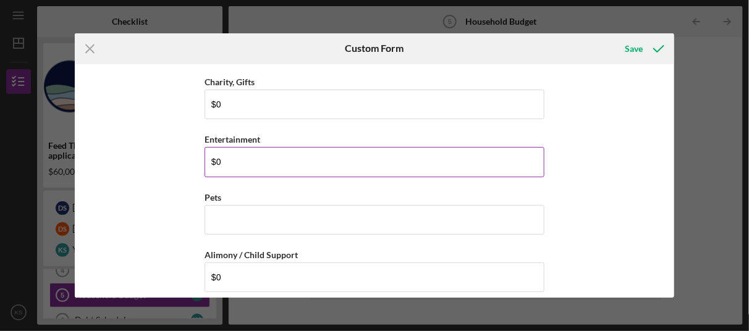
scroll to position [1768, 0]
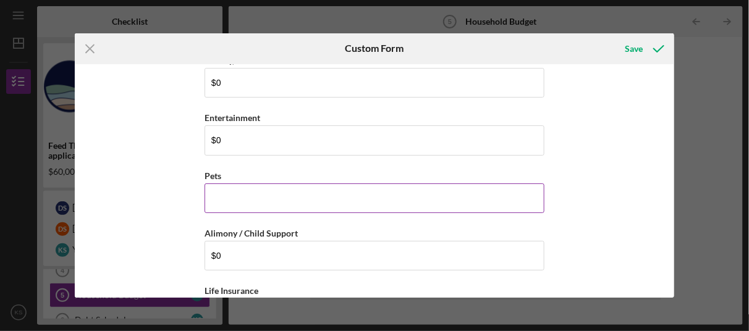
type input "$100"
click at [238, 195] on input "Pets" at bounding box center [375, 199] width 340 height 30
type input "$3"
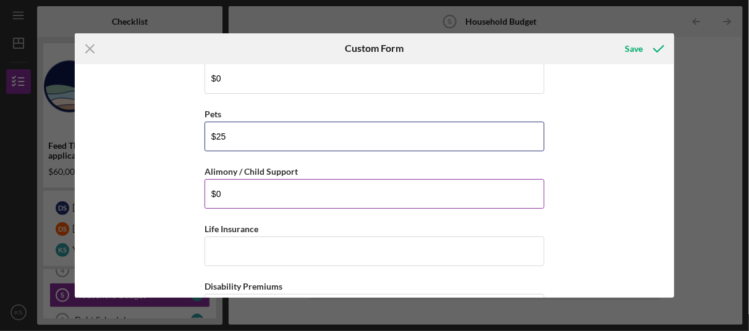
scroll to position [1892, 0]
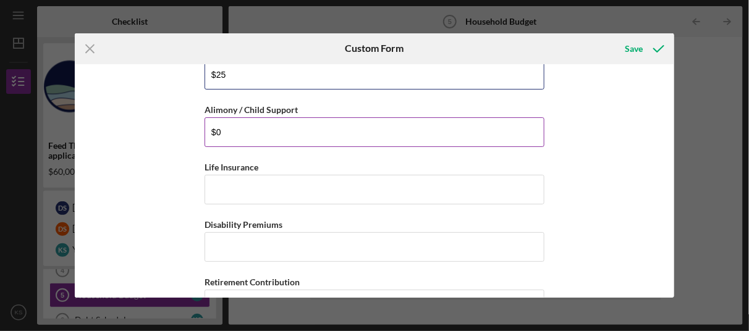
type input "$25"
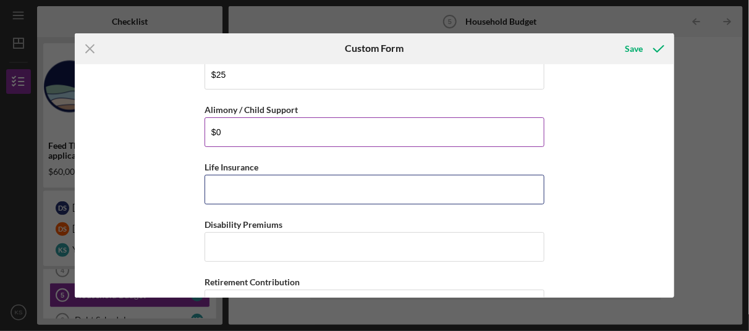
click at [234, 185] on input "Life Insurance" at bounding box center [375, 190] width 340 height 30
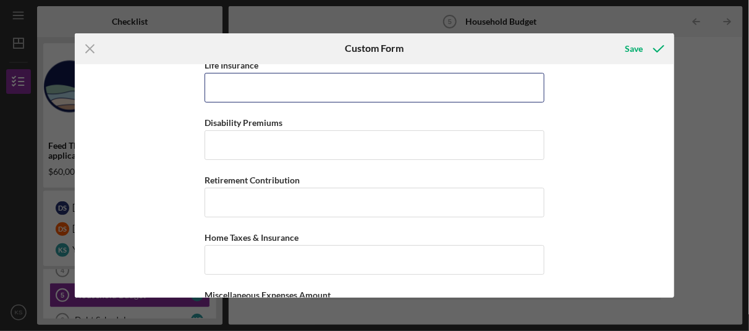
scroll to position [2016, 0]
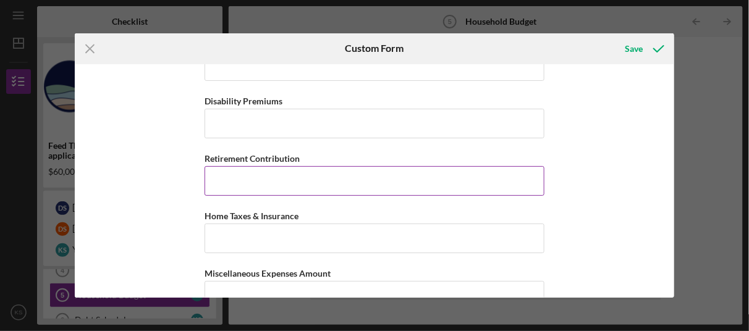
click at [237, 173] on input "Retirement Contribution" at bounding box center [375, 181] width 340 height 30
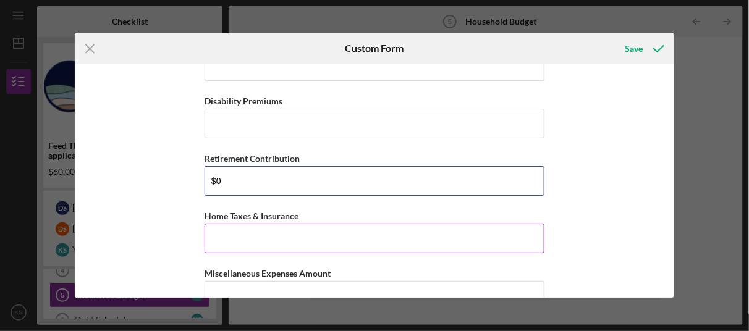
type input "$0"
click at [228, 237] on input "Home Taxes & Insurance" at bounding box center [375, 239] width 340 height 30
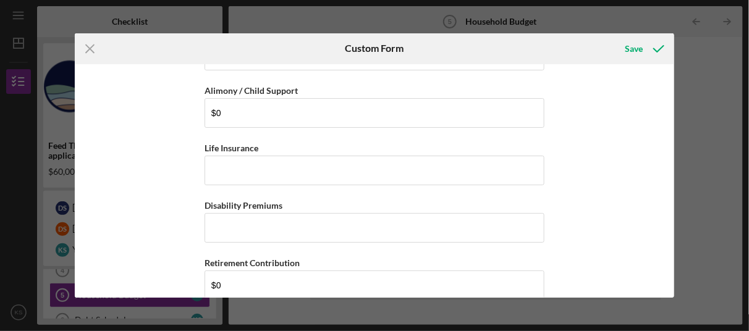
scroll to position [1892, 0]
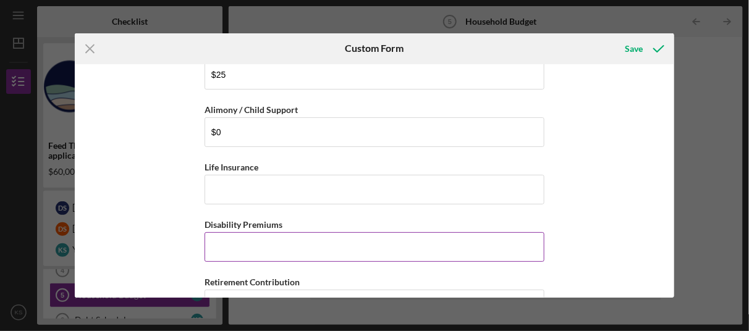
type input "$0"
click at [216, 242] on input "Disability Premiums" at bounding box center [375, 247] width 340 height 30
type input "$0"
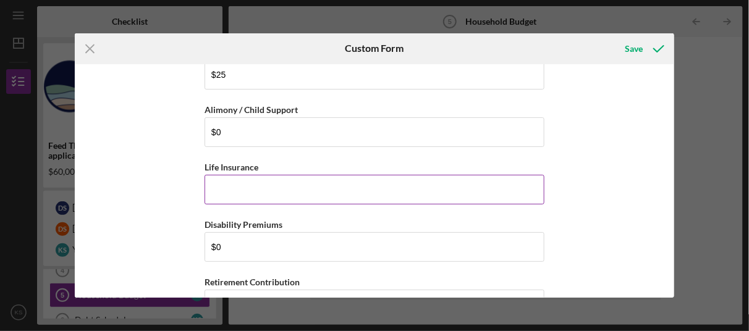
click at [228, 183] on input "Life Insurance" at bounding box center [375, 190] width 340 height 30
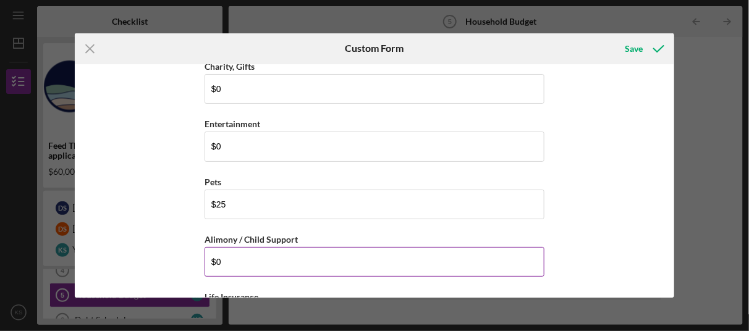
scroll to position [1706, 0]
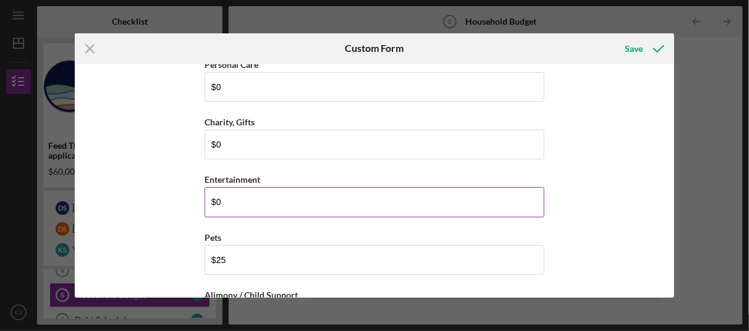
type input "$100"
click at [223, 194] on input "$0" at bounding box center [375, 202] width 340 height 30
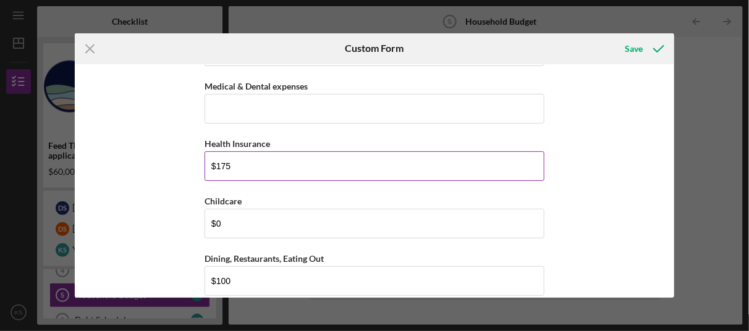
scroll to position [1335, 0]
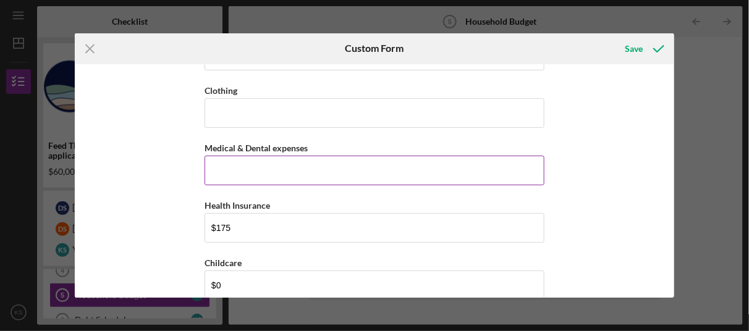
type input "$50"
click at [239, 165] on input "Medical & Dental expenses" at bounding box center [375, 171] width 340 height 30
type input "$3"
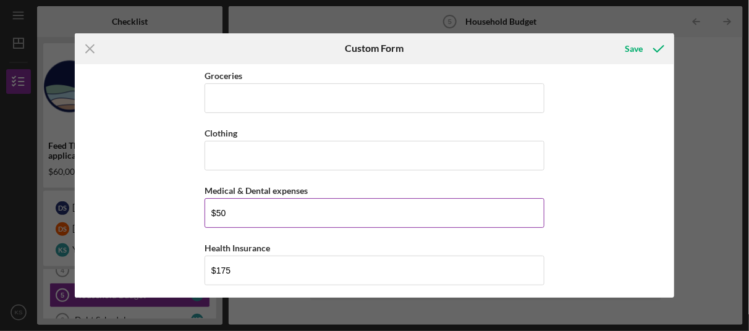
scroll to position [1274, 0]
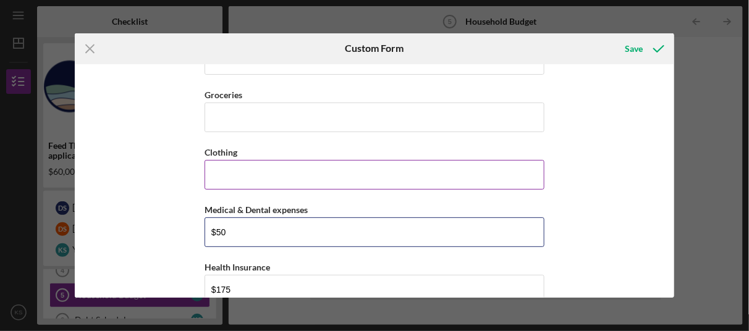
type input "$50"
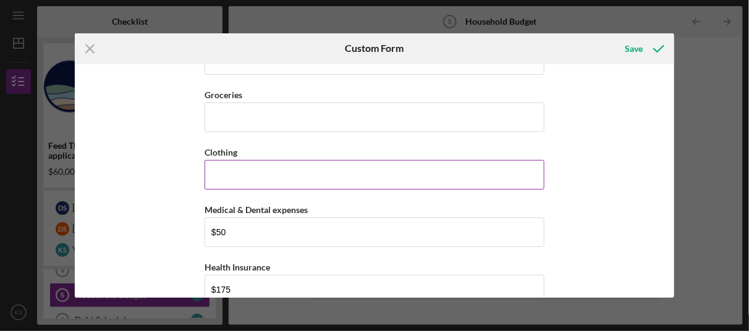
click at [239, 171] on input "Clothing" at bounding box center [375, 175] width 340 height 30
type input "$0"
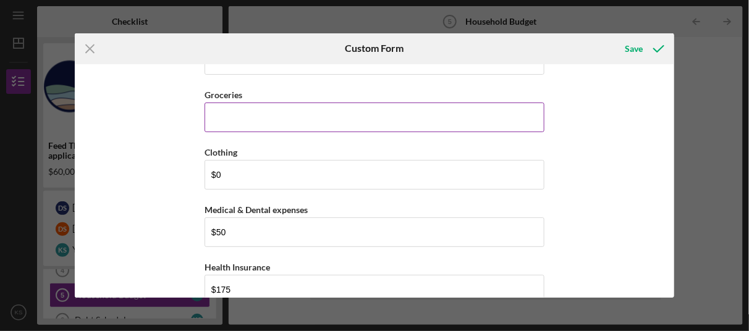
click at [230, 111] on input "Groceries" at bounding box center [375, 118] width 340 height 30
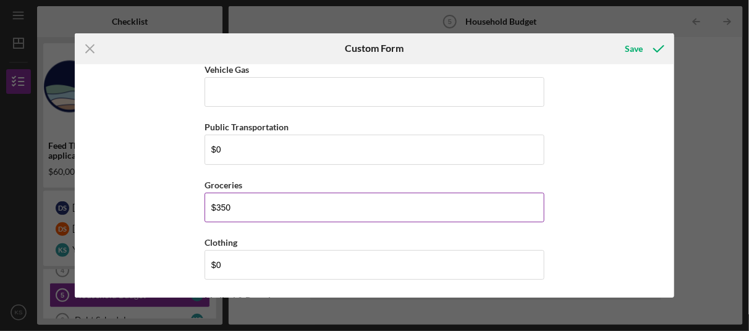
scroll to position [1150, 0]
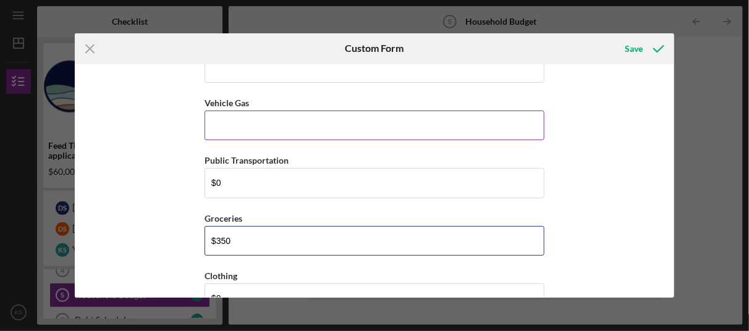
type input "$350"
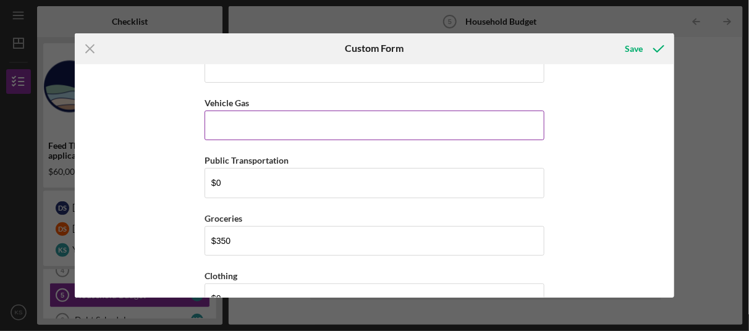
click at [223, 126] on input "Vehicle Gas" at bounding box center [375, 126] width 340 height 30
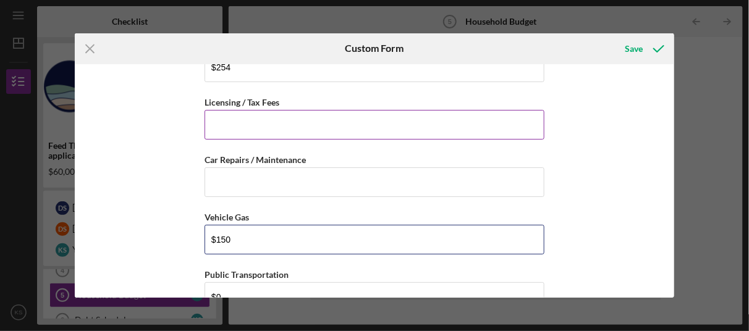
scroll to position [1026, 0]
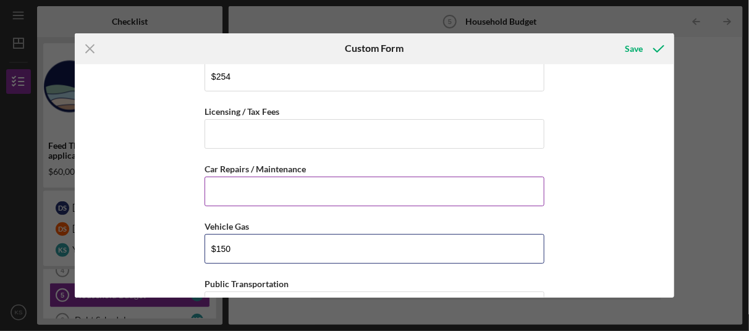
type input "$150"
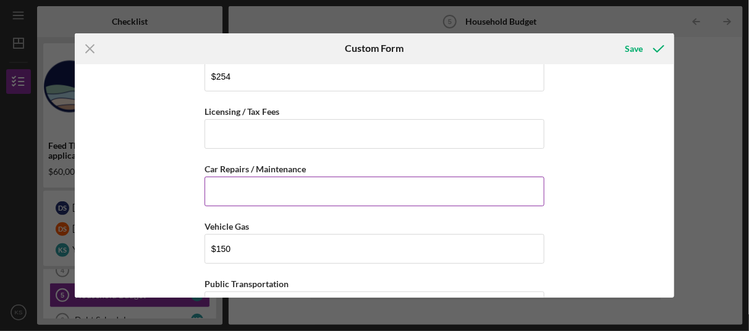
click at [384, 189] on input "Car Repairs / Maintenance" at bounding box center [375, 192] width 340 height 30
type input "$0"
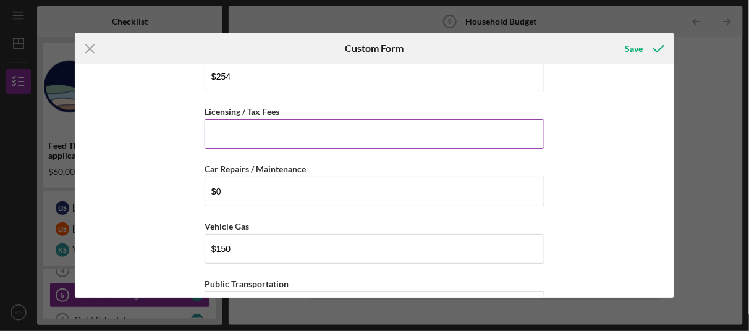
click at [409, 134] on input "Licensing / Tax Fees" at bounding box center [375, 134] width 340 height 30
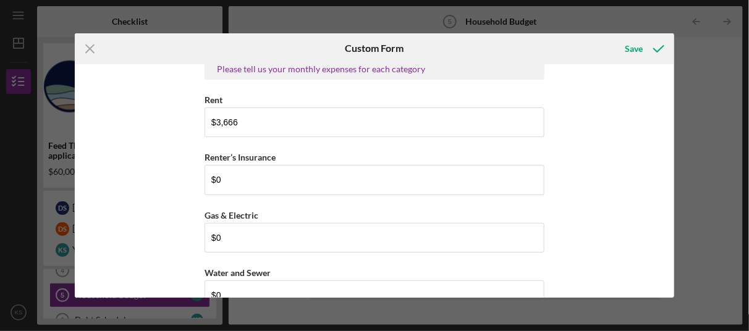
scroll to position [532, 0]
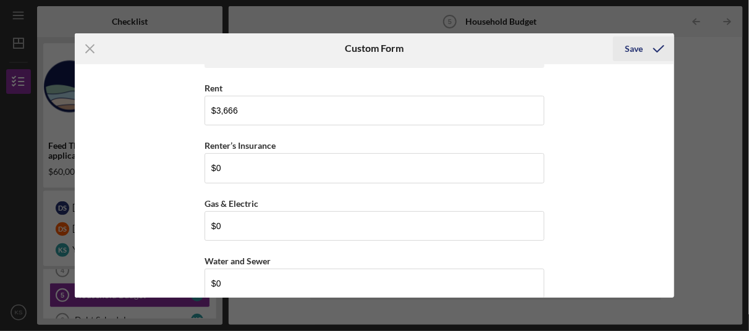
type input "$0"
click at [634, 44] on div "Save" at bounding box center [635, 48] width 18 height 25
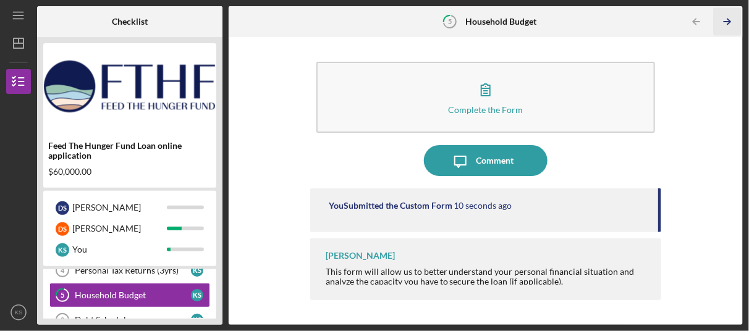
click at [724, 19] on icon "Icon/Table Pagination Arrow" at bounding box center [727, 22] width 28 height 28
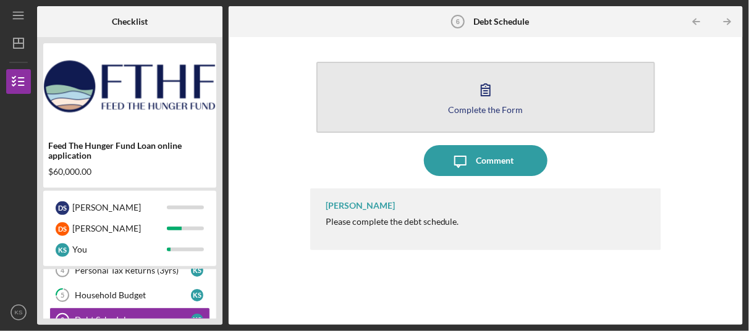
click at [456, 109] on div "Complete the Form" at bounding box center [485, 109] width 75 height 9
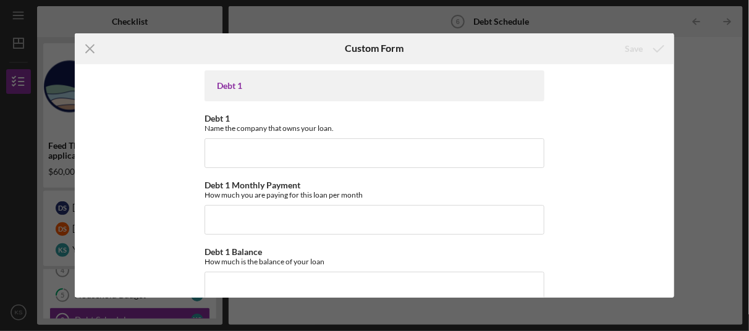
drag, startPoint x: 90, startPoint y: 49, endPoint x: 97, endPoint y: 48, distance: 6.8
click at [90, 49] on line at bounding box center [90, 49] width 8 height 8
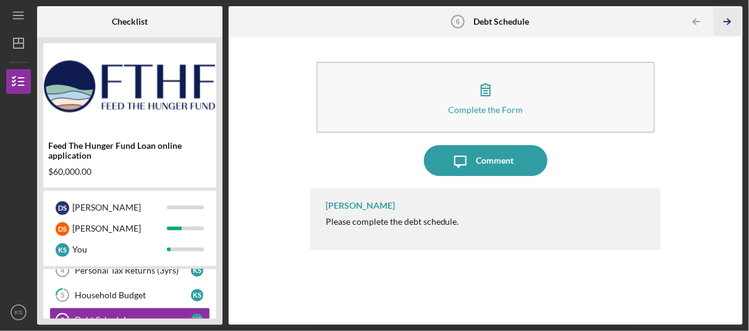
click at [728, 18] on icon "Icon/Table Pagination Arrow" at bounding box center [727, 22] width 28 height 28
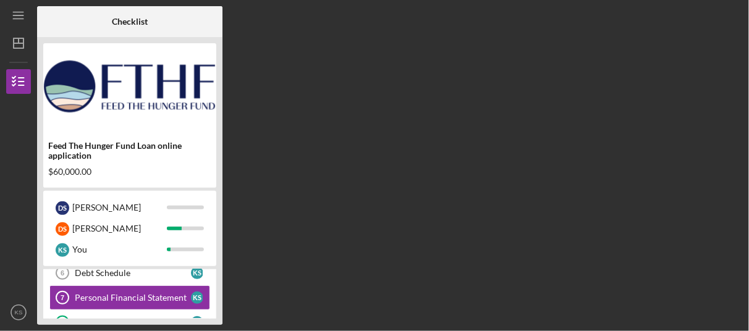
scroll to position [195, 0]
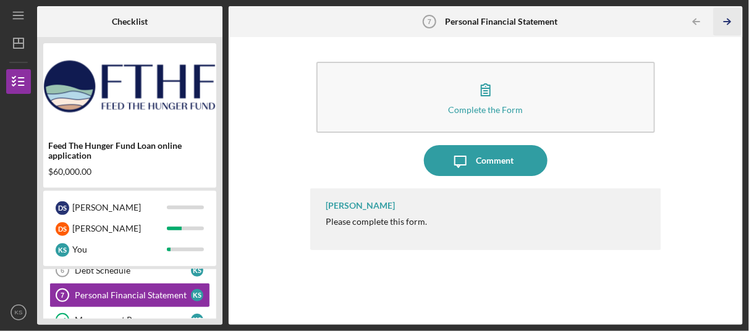
click at [729, 17] on icon "Icon/Table Pagination Arrow" at bounding box center [727, 22] width 28 height 28
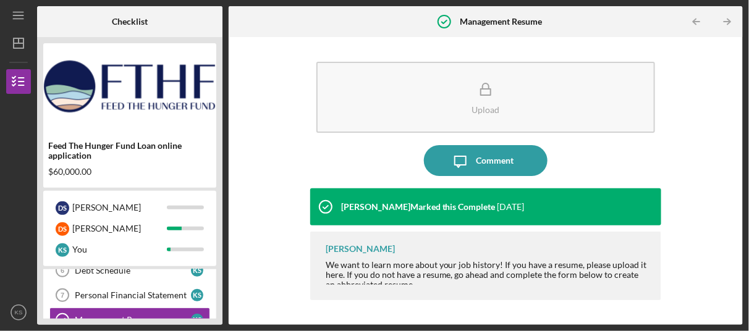
click at [729, 17] on icon "Icon/Table Pagination Arrow" at bounding box center [727, 22] width 28 height 28
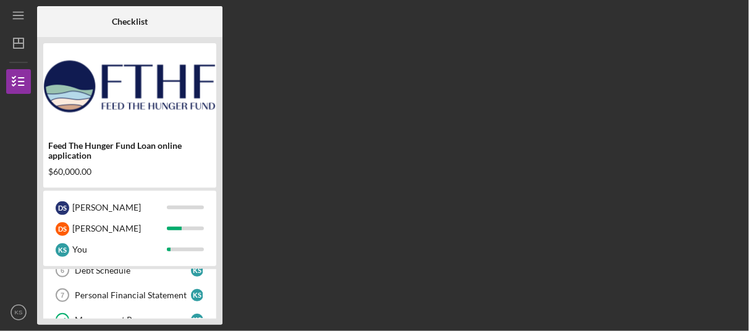
scroll to position [244, 0]
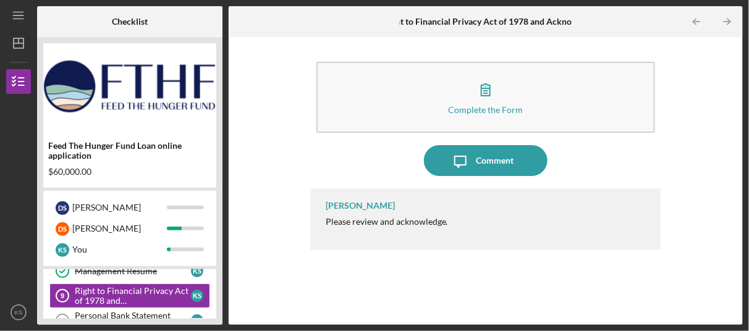
click at [729, 18] on icon "Icon/Table Pagination Arrow" at bounding box center [727, 22] width 28 height 28
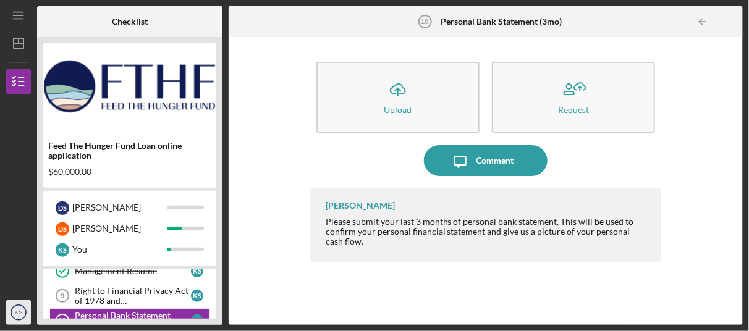
click at [20, 310] on icon "KS" at bounding box center [18, 312] width 25 height 31
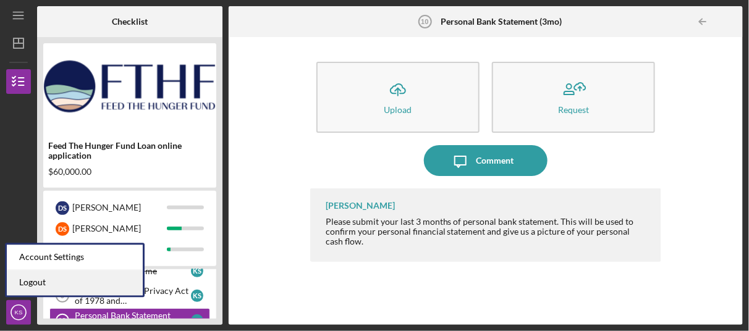
click at [41, 278] on link "Logout" at bounding box center [75, 283] width 136 height 25
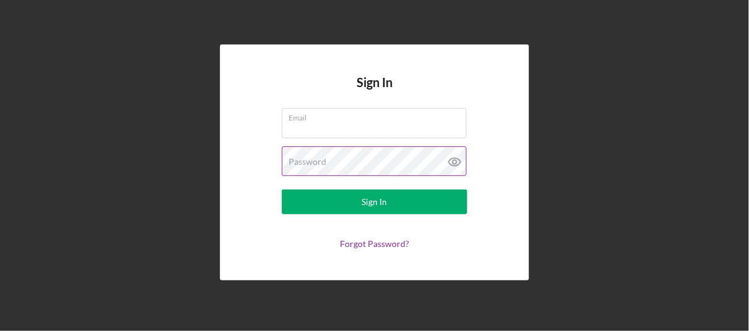
type input "[EMAIL_ADDRESS][DOMAIN_NAME]"
